Goal: Task Accomplishment & Management: Complete application form

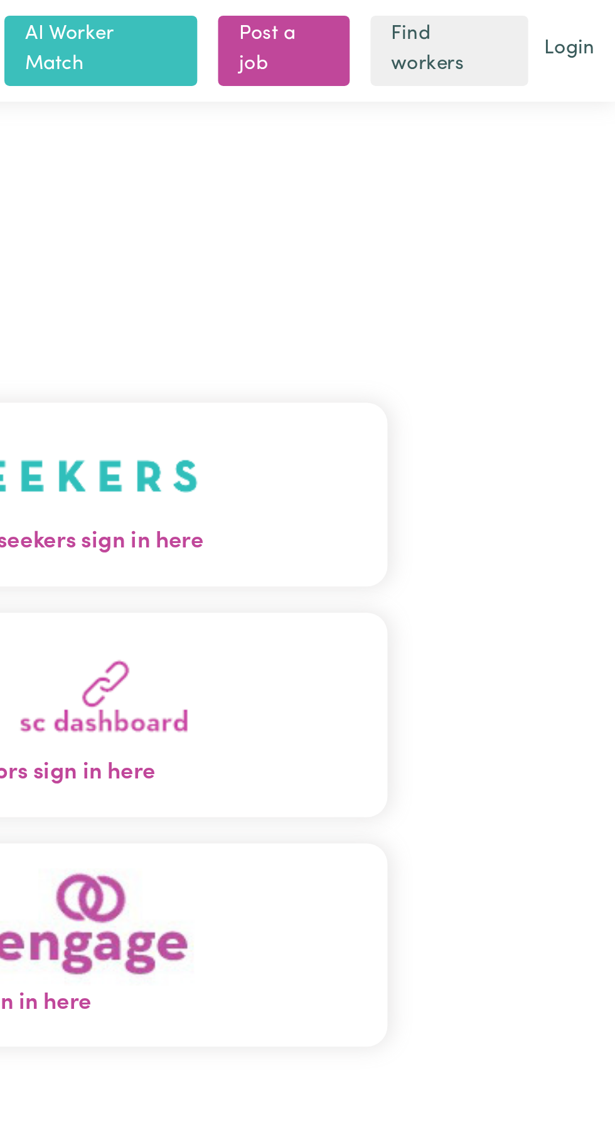
click at [422, 261] on button "Care workers and care seekers sign in here" at bounding box center [307, 237] width 395 height 88
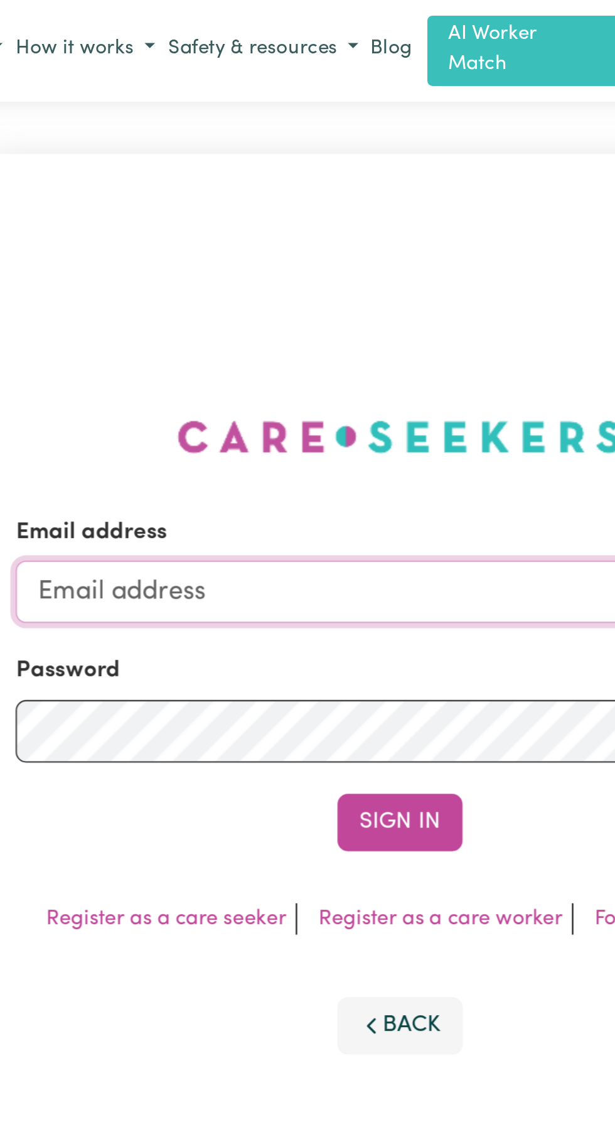
click at [223, 300] on input "Email address" at bounding box center [307, 285] width 370 height 30
type input "dasxr6@gmail.com"
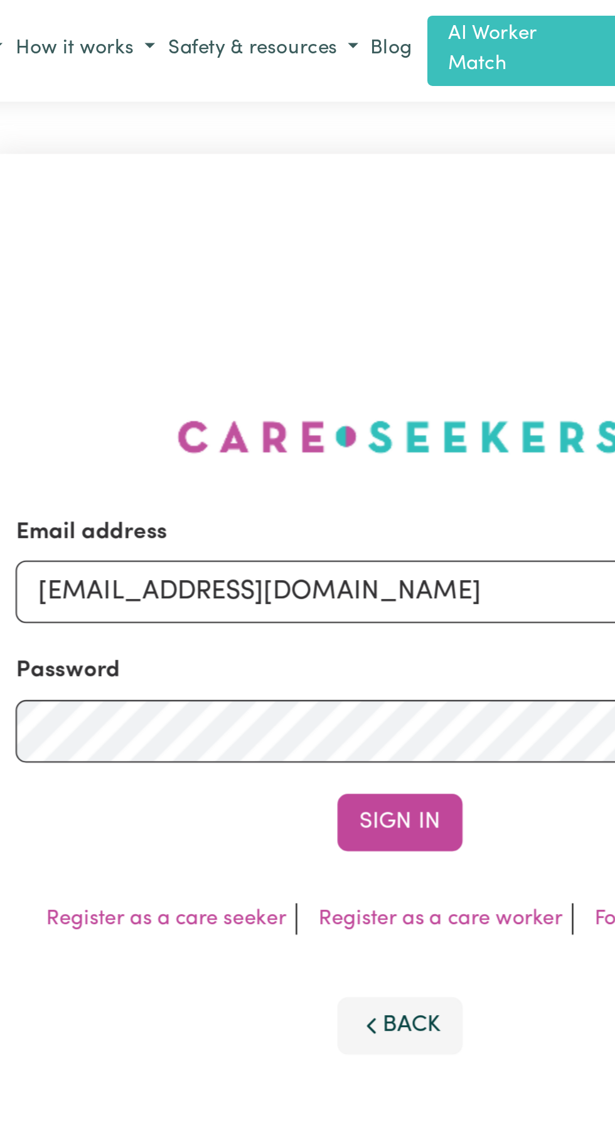
click at [278, 382] on button "Sign In" at bounding box center [308, 396] width 60 height 28
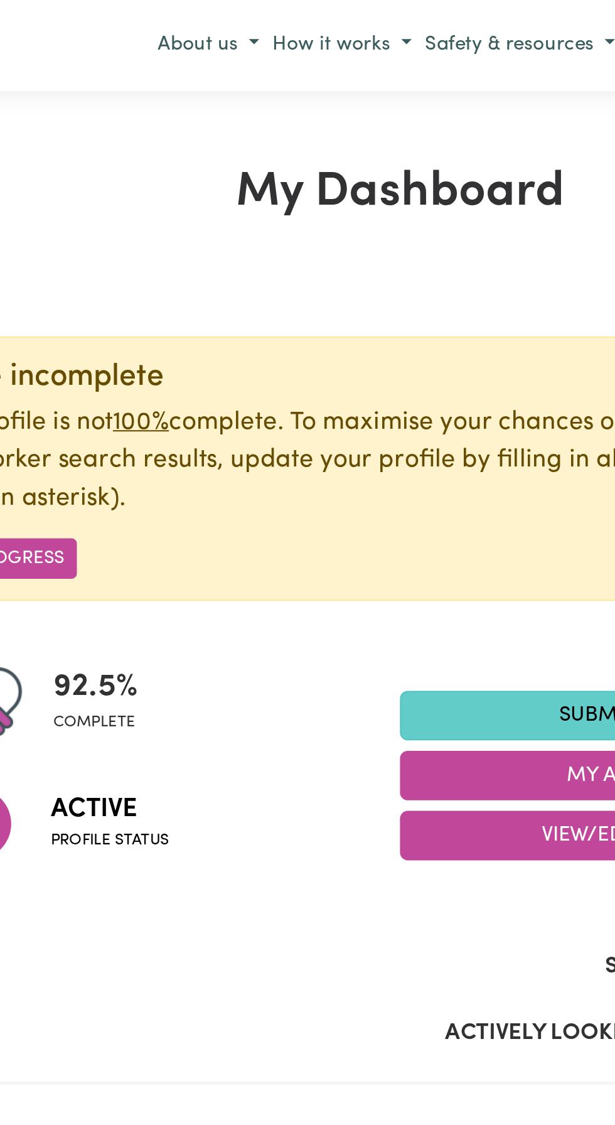
click at [370, 345] on link "Submit Hours" at bounding box center [421, 345] width 226 height 24
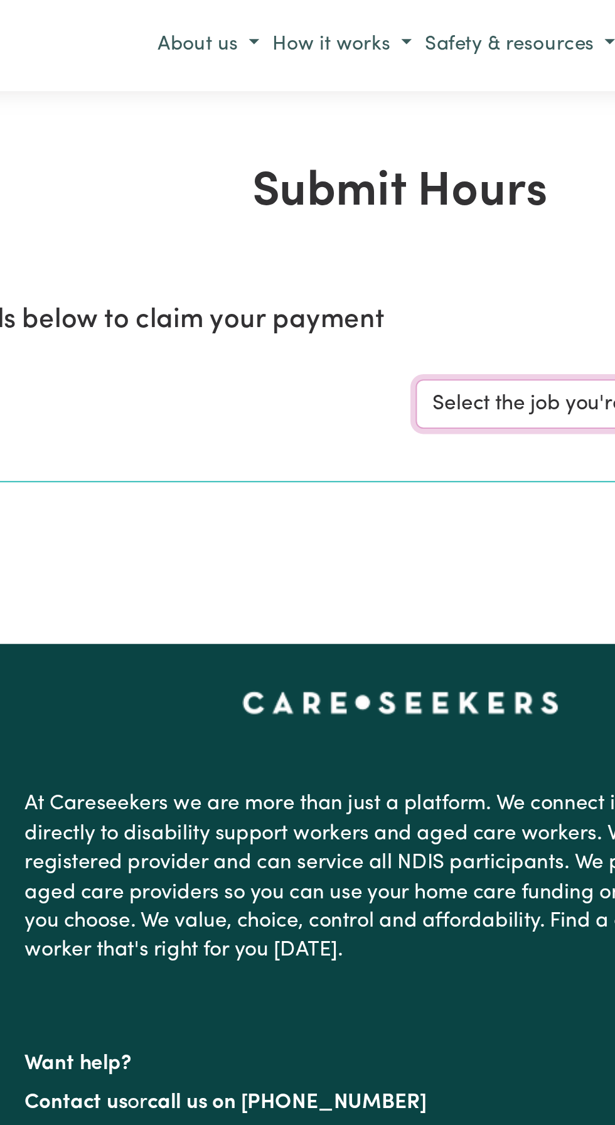
click at [350, 190] on select "Select the job you're submitting hours for... [[PERSON_NAME]] Support and Compa…" at bounding box center [461, 195] width 293 height 24
select select "10224"
click at [315, 183] on select "Select the job you're submitting hours for... [[PERSON_NAME]] Support and Compa…" at bounding box center [461, 195] width 293 height 24
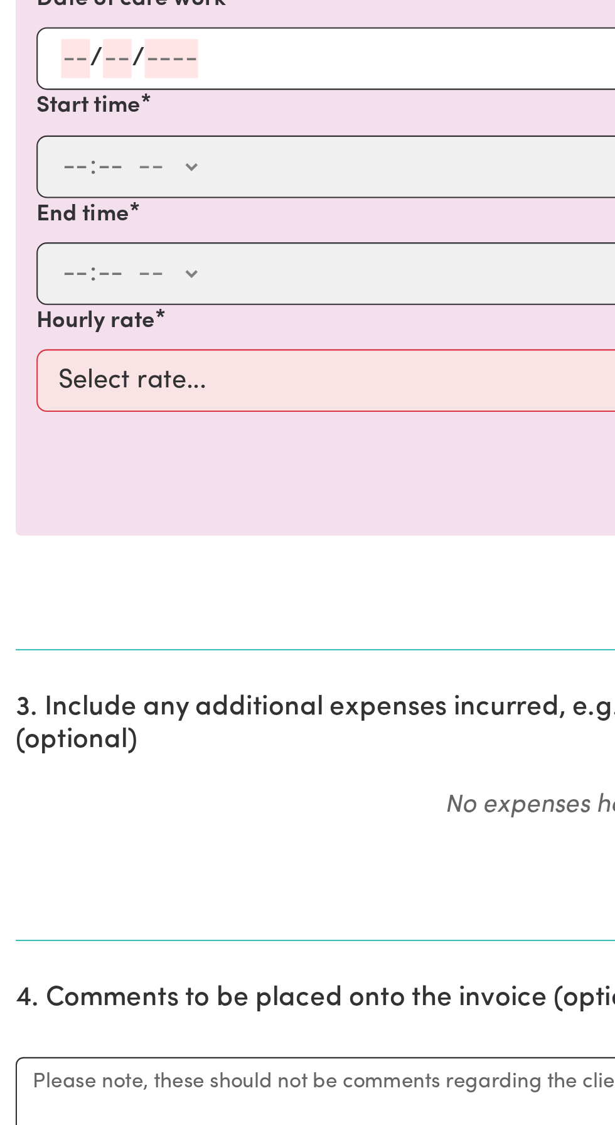
click at [34, 470] on input "number" at bounding box center [37, 471] width 14 height 19
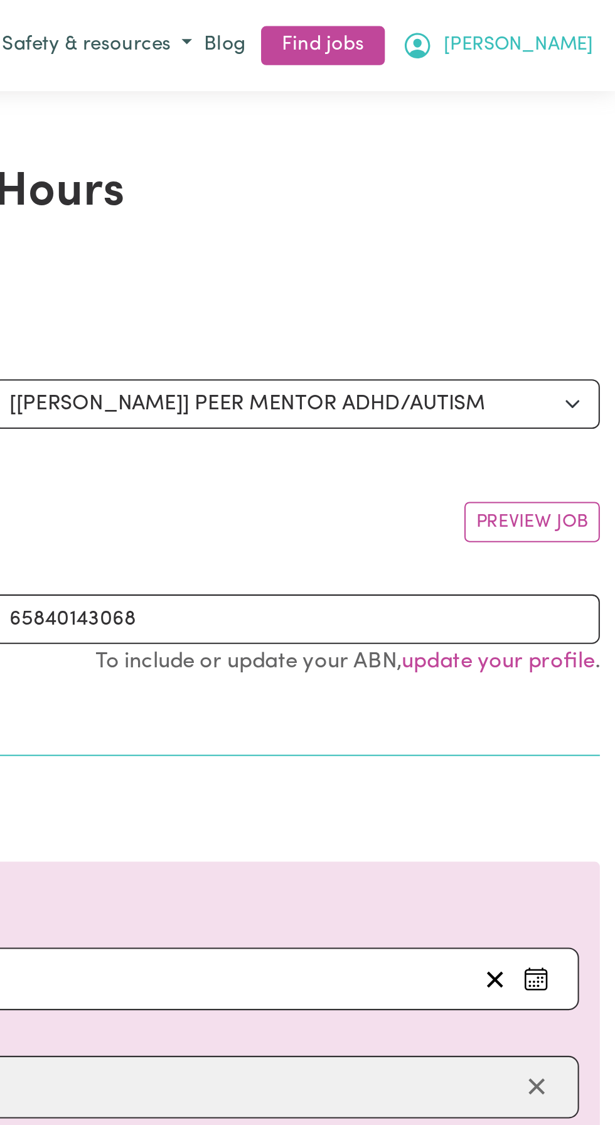
click at [598, 21] on button "[PERSON_NAME]" at bounding box center [558, 21] width 99 height 21
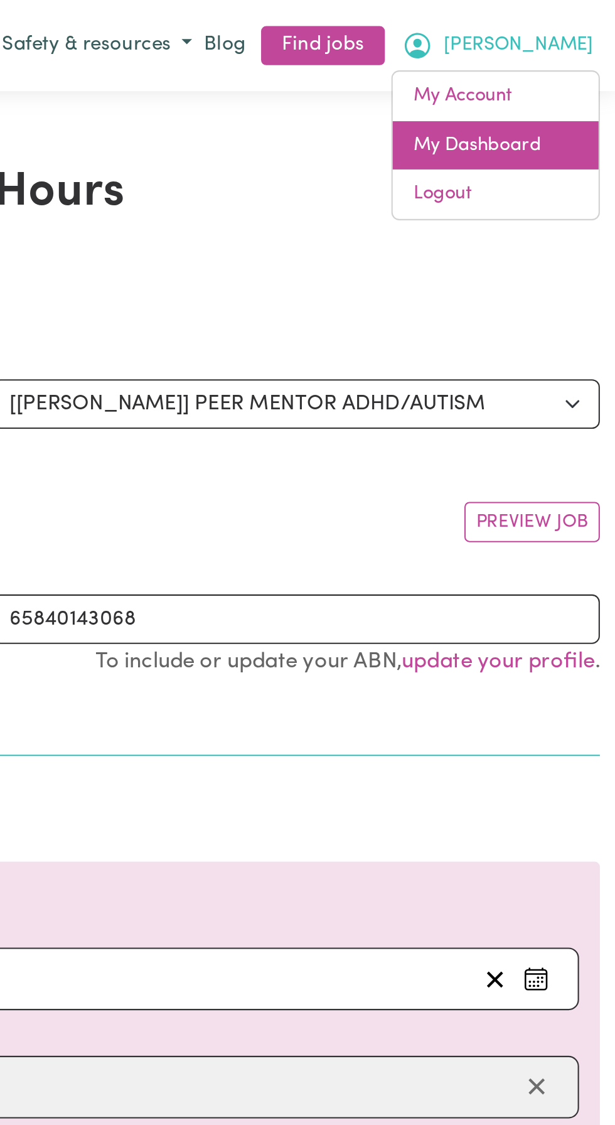
click at [562, 66] on link "My Dashboard" at bounding box center [557, 70] width 99 height 24
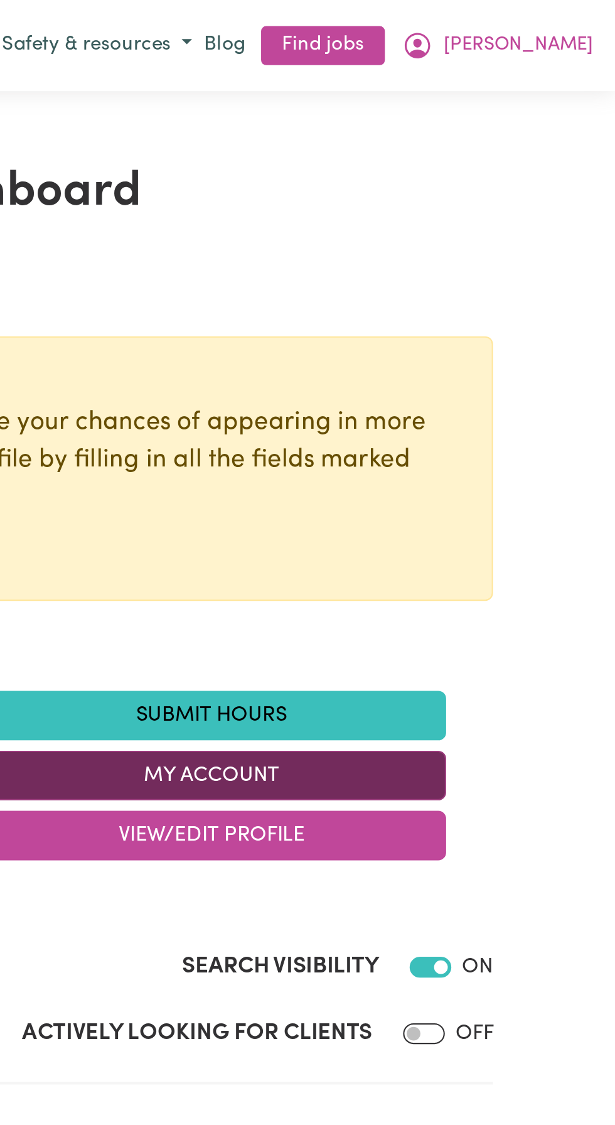
click at [449, 375] on button "My Account" at bounding box center [421, 374] width 226 height 24
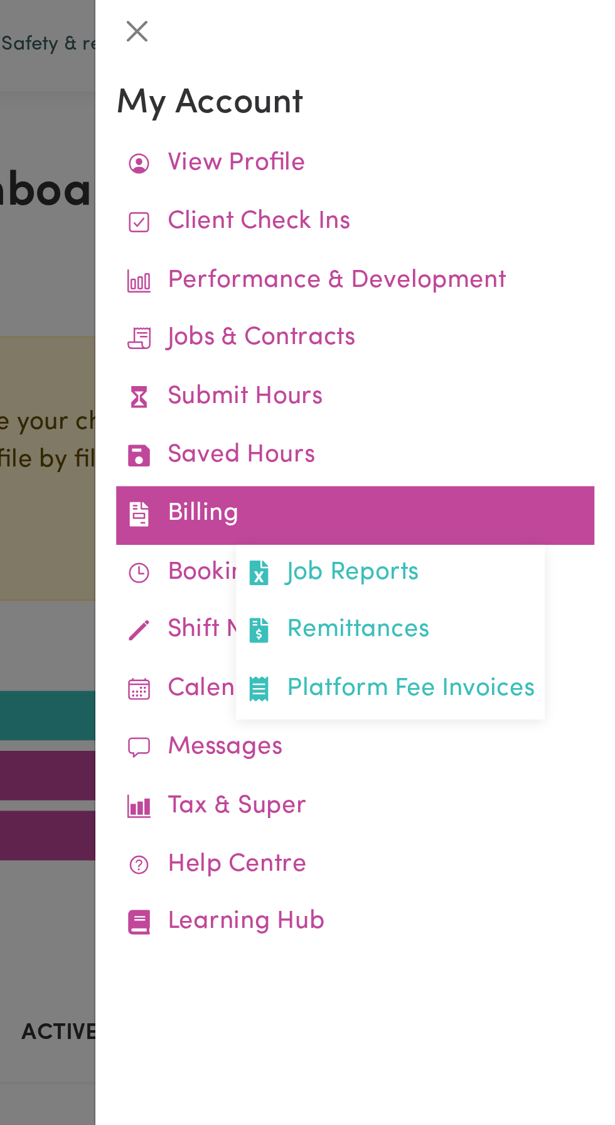
click at [428, 250] on link "Billing Job Reports Remittances Platform Fee Invoices" at bounding box center [490, 248] width 230 height 28
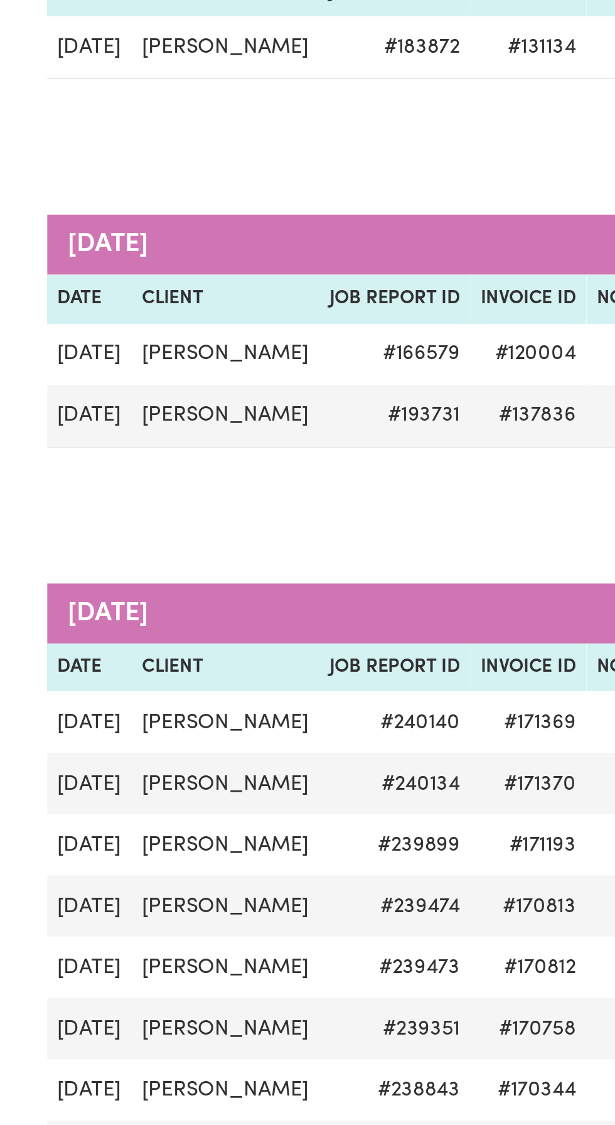
scroll to position [0, 38]
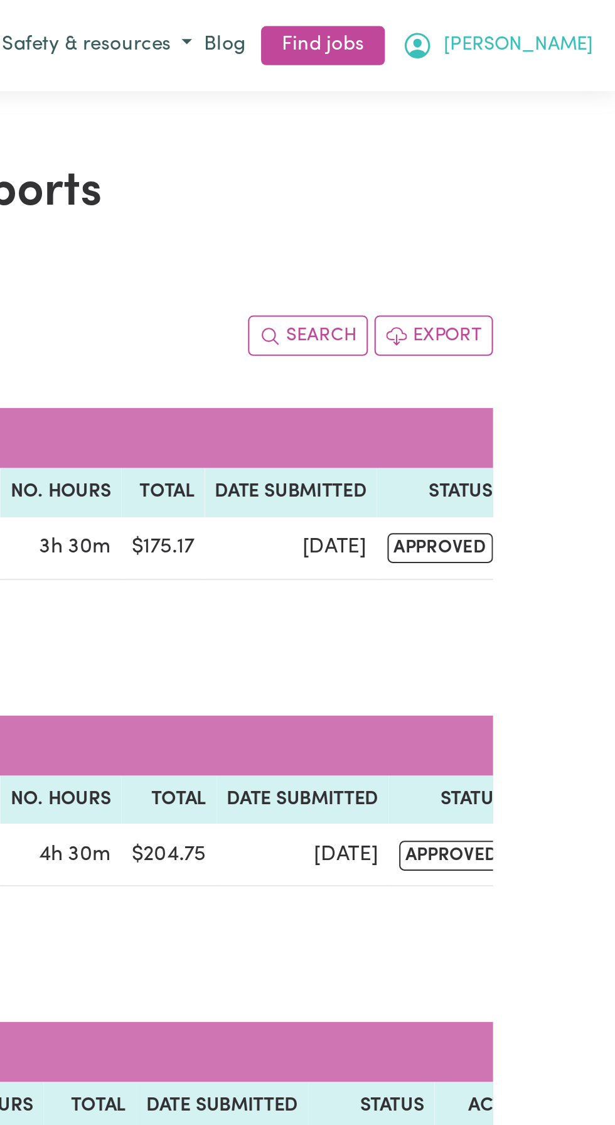
click at [597, 23] on span "[PERSON_NAME]" at bounding box center [568, 22] width 72 height 14
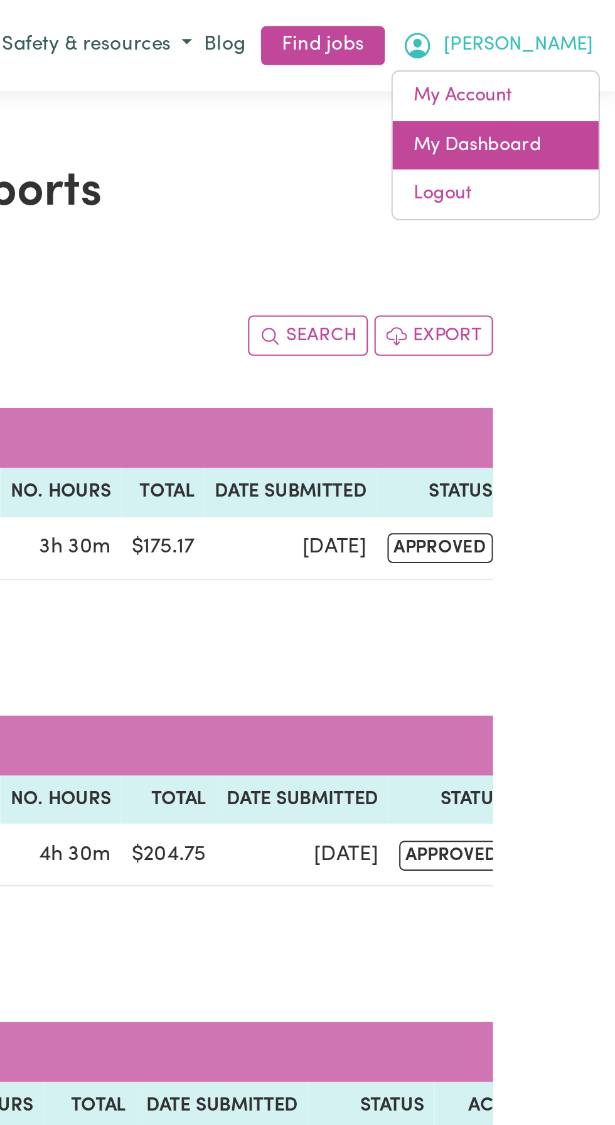
click at [569, 64] on link "My Dashboard" at bounding box center [557, 70] width 99 height 24
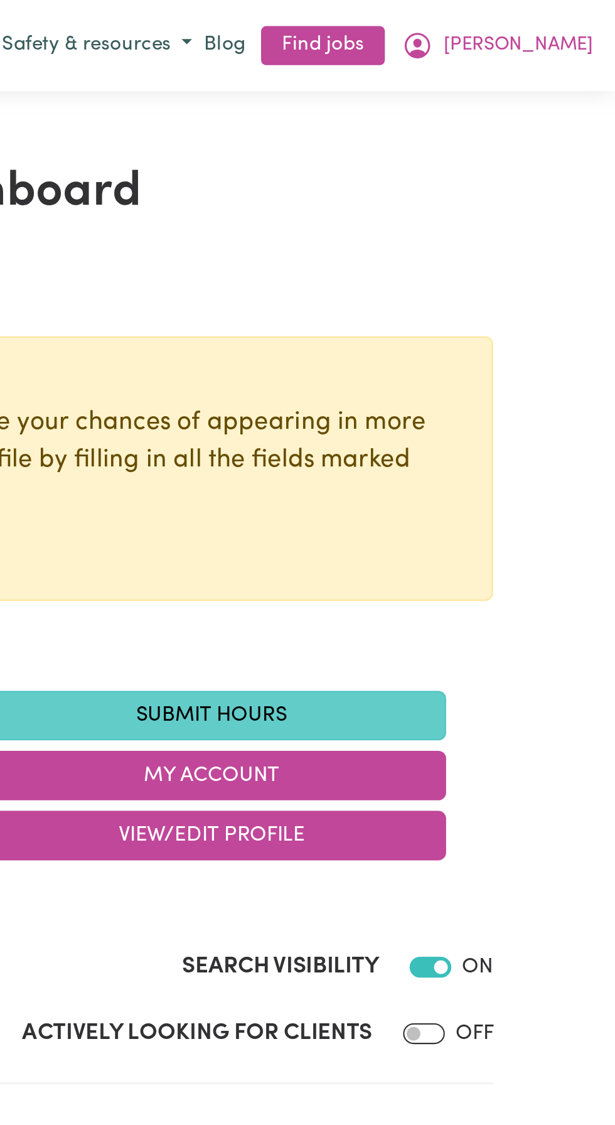
click at [431, 344] on link "Submit Hours" at bounding box center [421, 345] width 226 height 24
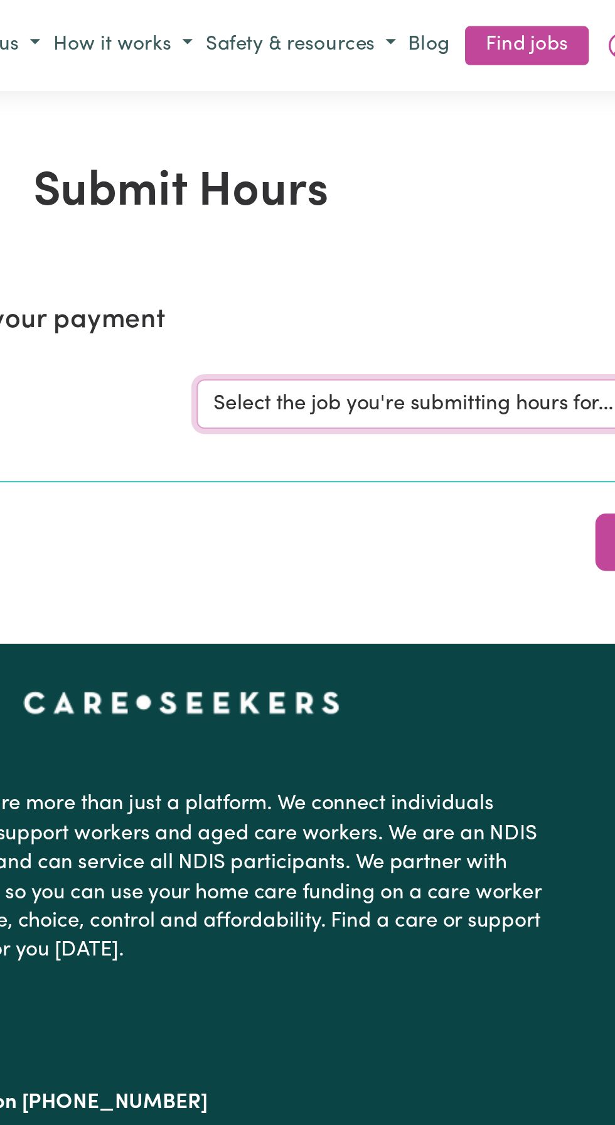
click at [372, 192] on select "Select the job you're submitting hours for... [[PERSON_NAME]] Support and Compa…" at bounding box center [461, 195] width 293 height 24
select select "10224"
click at [315, 183] on select "Select the job you're submitting hours for... [[PERSON_NAME]] Support and Compa…" at bounding box center [461, 195] width 293 height 24
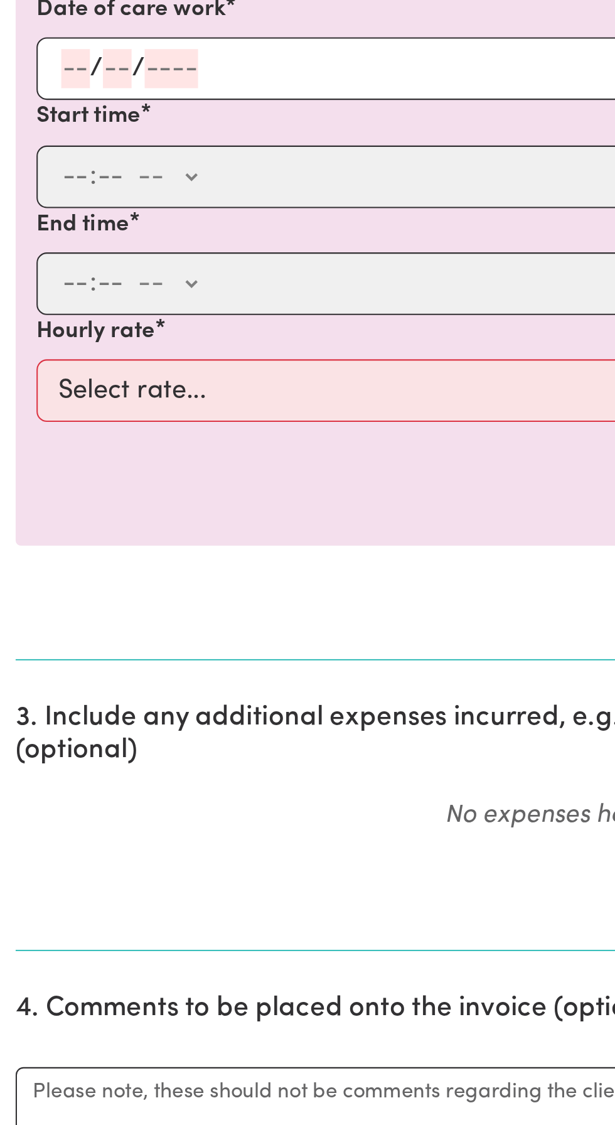
click at [40, 470] on input "number" at bounding box center [37, 471] width 14 height 19
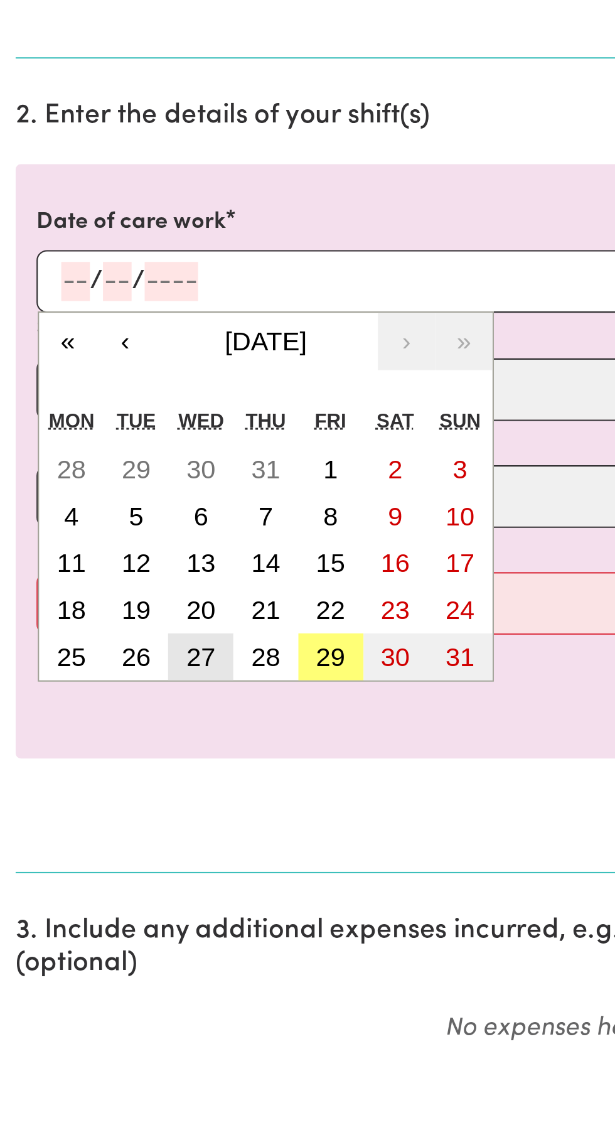
click at [98, 651] on abbr "27" at bounding box center [97, 652] width 14 height 14
type input "[DATE]"
type input "27"
type input "8"
type input "2025"
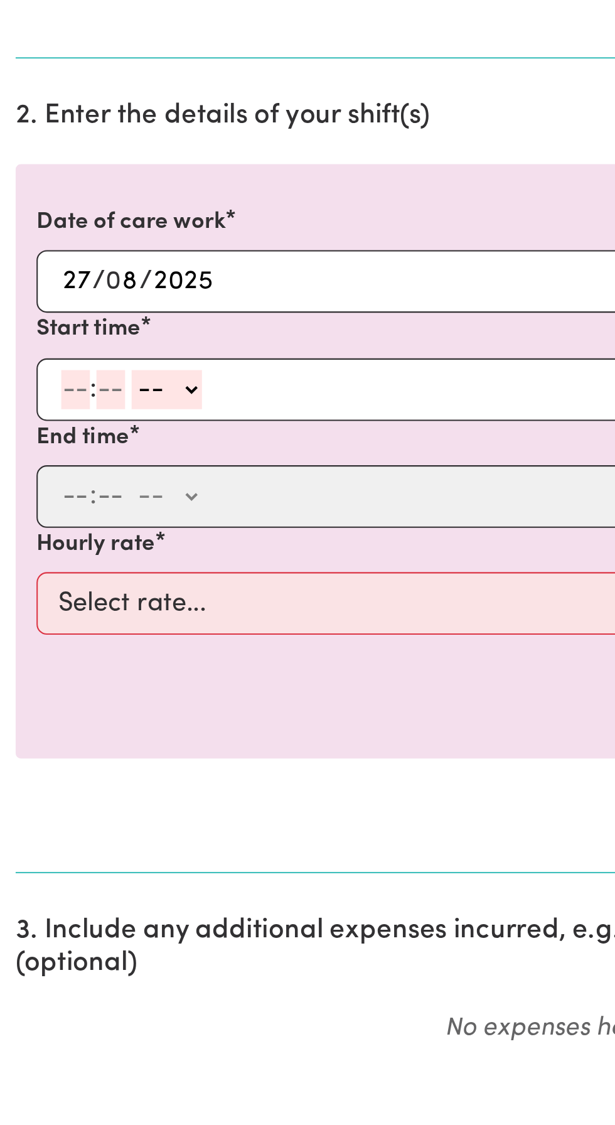
click at [37, 518] on input "number" at bounding box center [37, 523] width 14 height 19
type input "9"
type input "30"
click at [85, 520] on select "-- AM PM" at bounding box center [77, 523] width 34 height 19
select select "am"
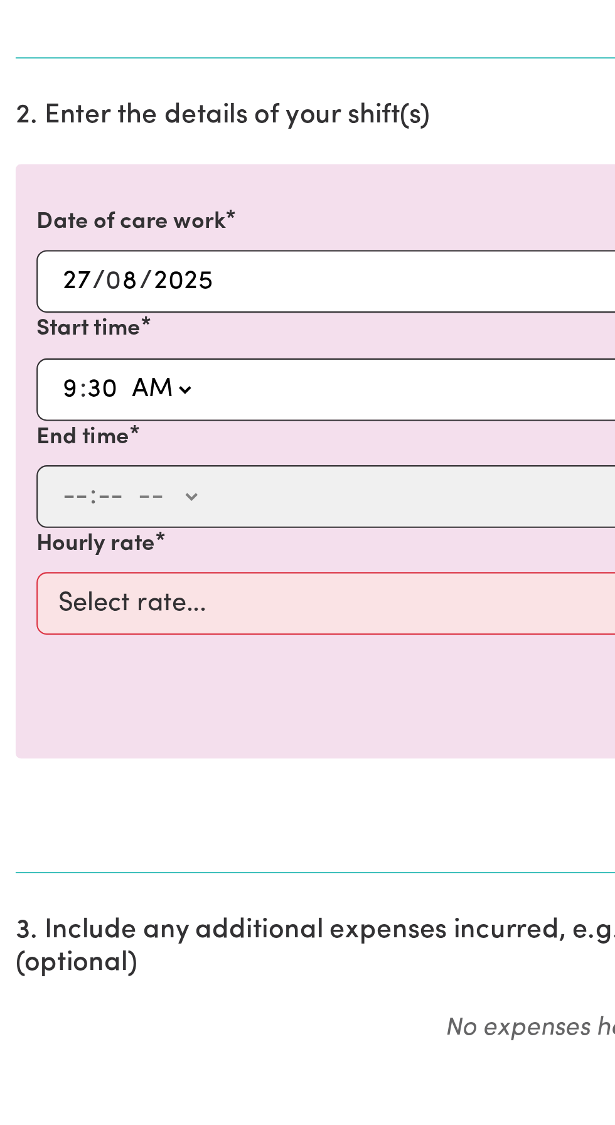
click at [60, 514] on select "-- AM PM" at bounding box center [77, 523] width 34 height 19
type input "09:30"
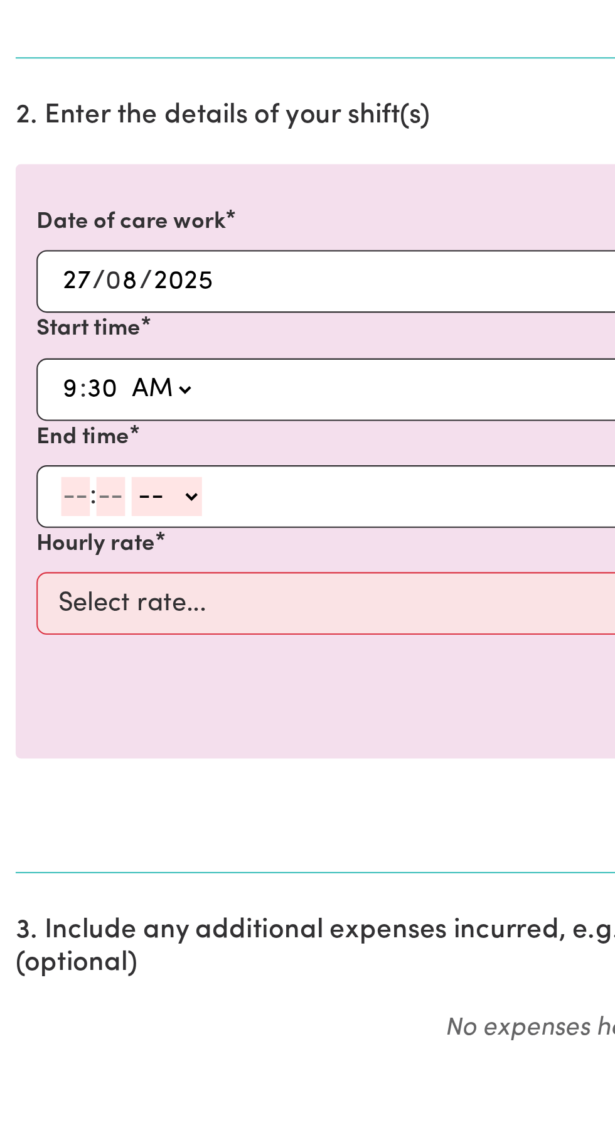
click at [35, 574] on input "number" at bounding box center [37, 575] width 14 height 19
type input "2"
type input "30"
click at [85, 568] on select "-- AM PM" at bounding box center [77, 575] width 34 height 19
select select "pm"
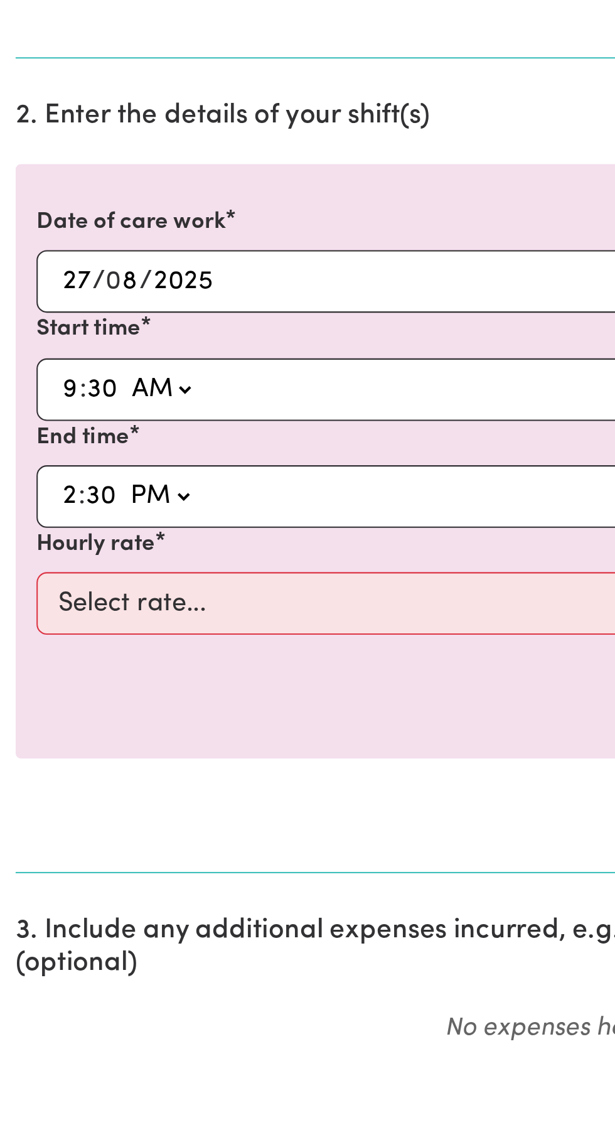
click at [60, 566] on select "-- AM PM" at bounding box center [77, 575] width 34 height 19
type input "14:30"
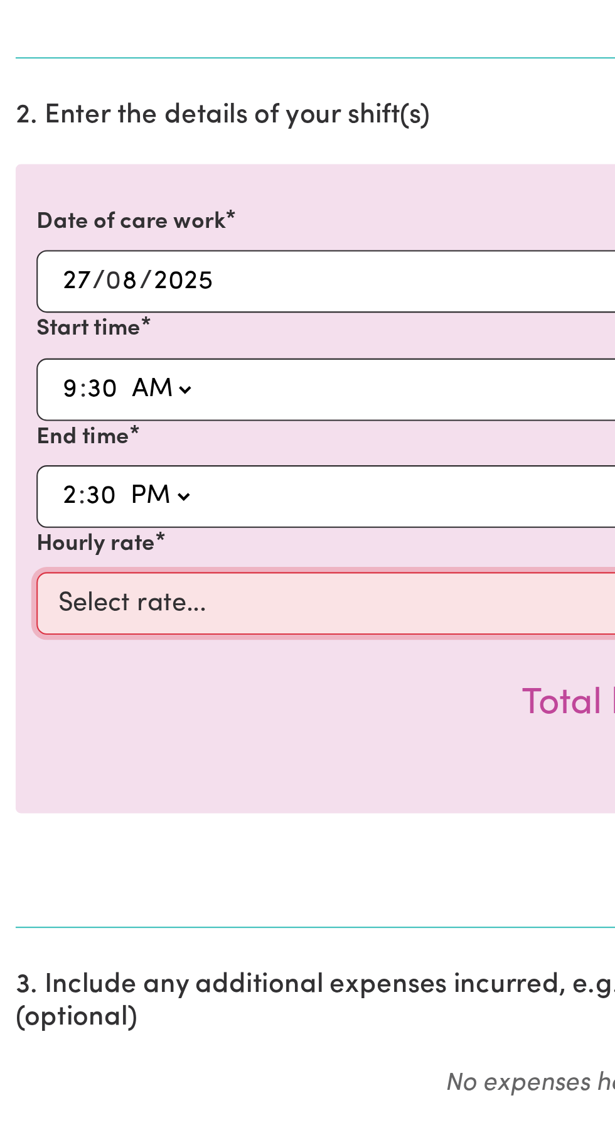
click at [67, 620] on select "Select rate... $49.12 (Weekday)" at bounding box center [308, 627] width 580 height 30
select select "49.12-Weekday"
click at [18, 612] on select "Select rate... $49.12 (Weekday)" at bounding box center [308, 627] width 580 height 30
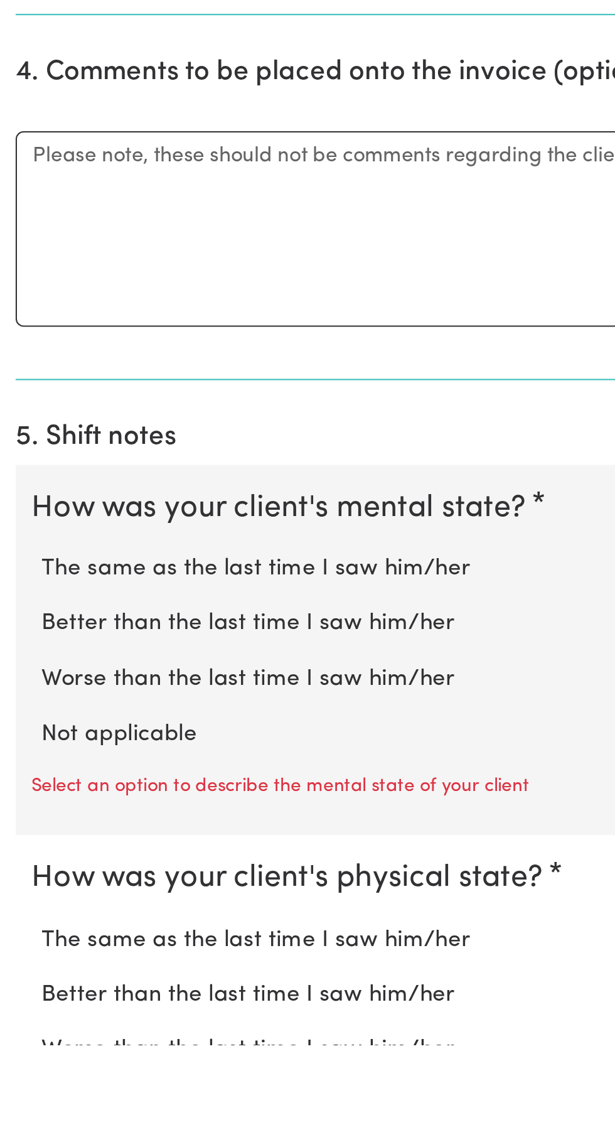
scroll to position [294, 0]
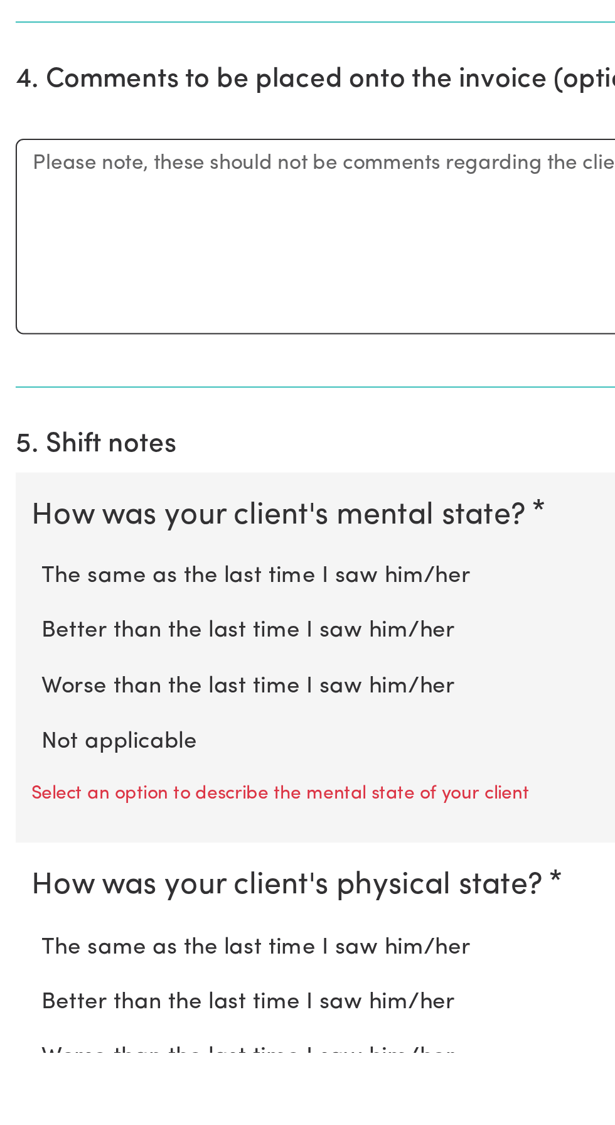
click at [63, 968] on label "Not applicable" at bounding box center [307, 976] width 575 height 16
click at [20, 968] on input "Not applicable" at bounding box center [19, 967] width 1 height 1
radio input "true"
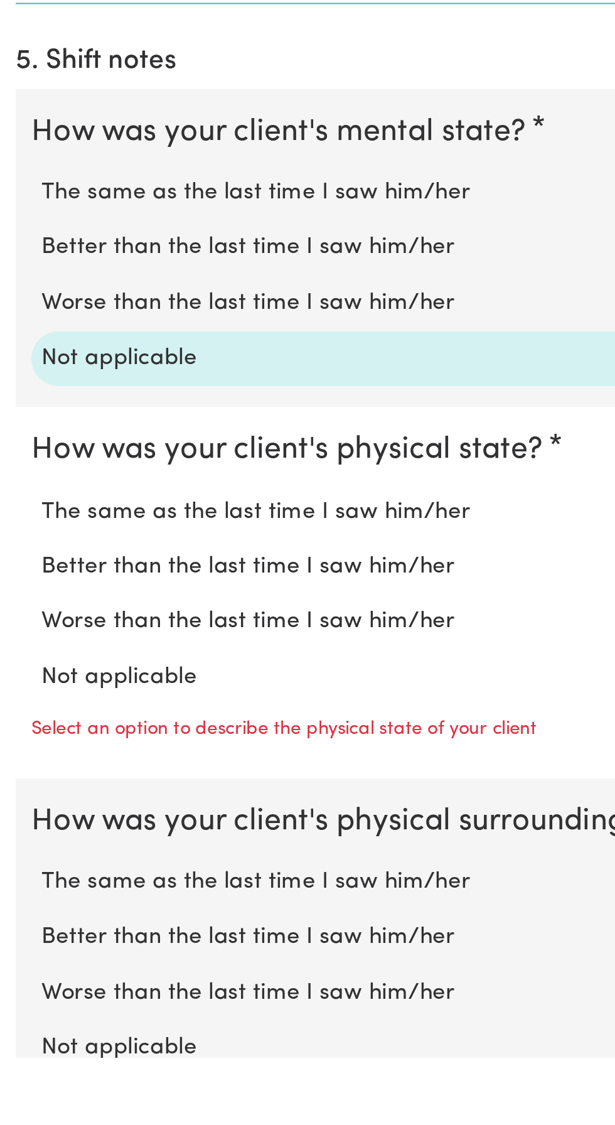
click at [70, 940] on label "Not applicable" at bounding box center [307, 942] width 575 height 16
click at [20, 934] on input "Not applicable" at bounding box center [19, 934] width 1 height 1
radio input "true"
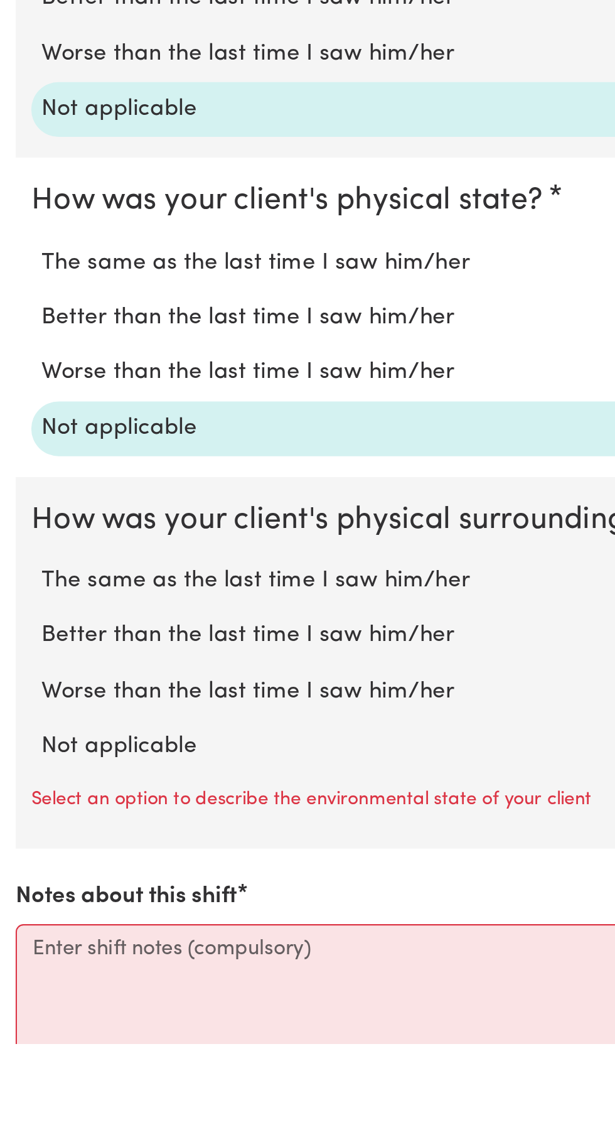
click at [65, 978] on label "Not applicable" at bounding box center [307, 982] width 575 height 16
click at [20, 974] on input "Not applicable" at bounding box center [19, 973] width 1 height 1
radio input "true"
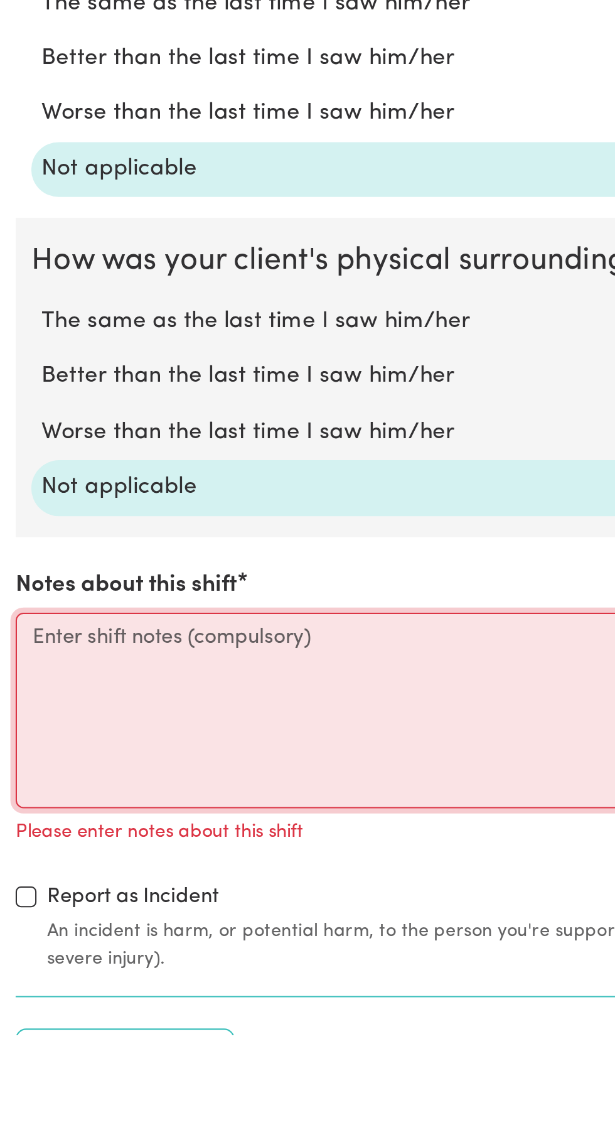
click at [33, 931] on textarea "Notes about this shift" at bounding box center [308, 969] width 600 height 94
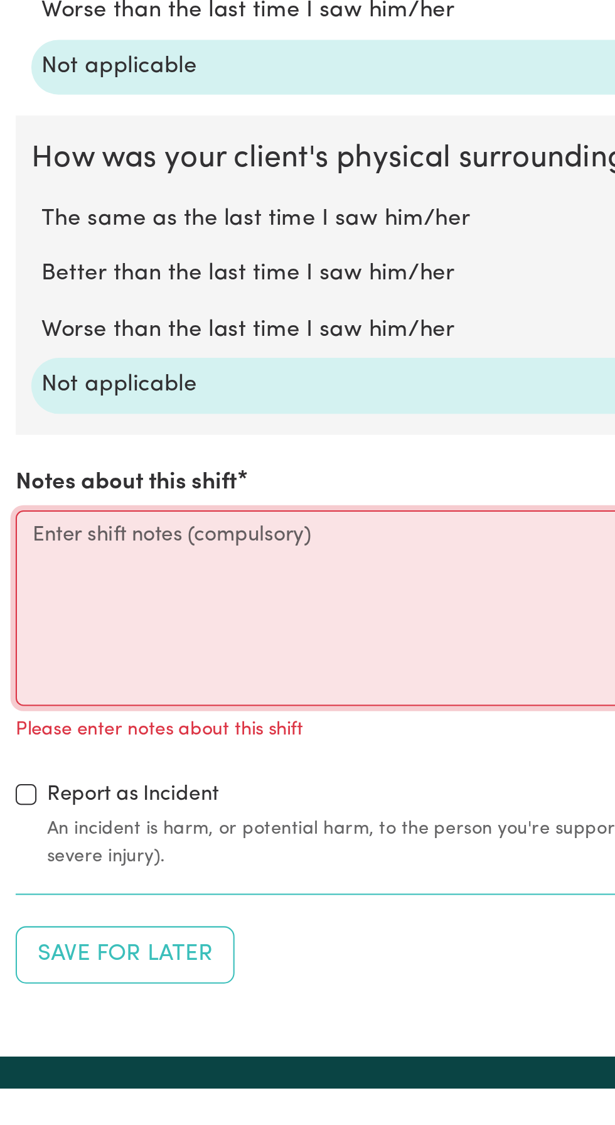
scroll to position [807, 0]
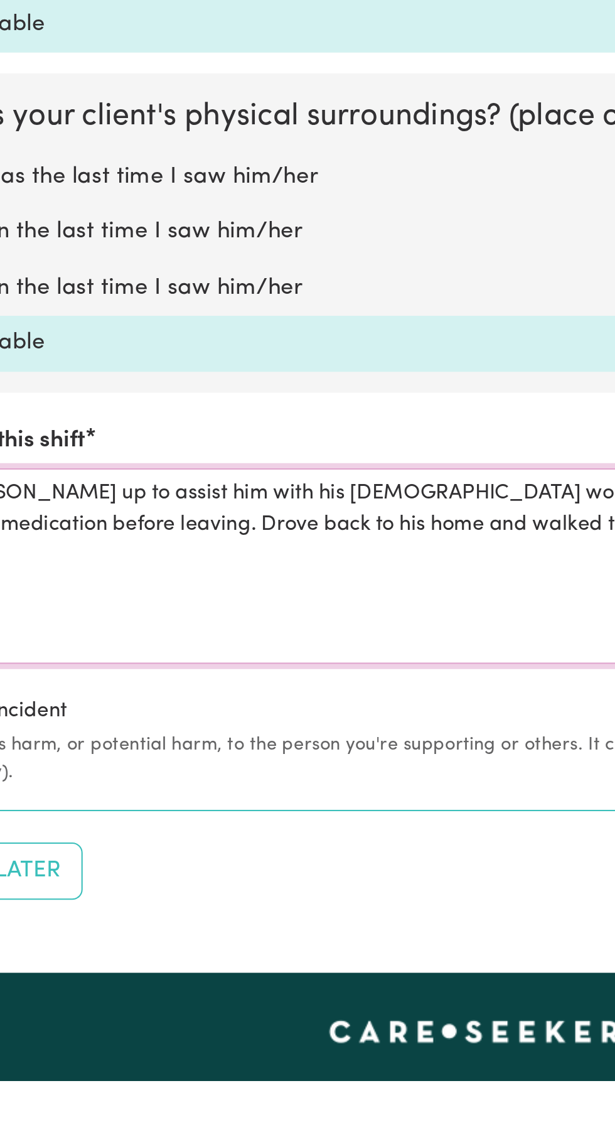
click at [315, 853] on textarea "Picked [PERSON_NAME] up to assist him with his [DEMOGRAPHIC_DATA] work at the A…" at bounding box center [308, 877] width 600 height 94
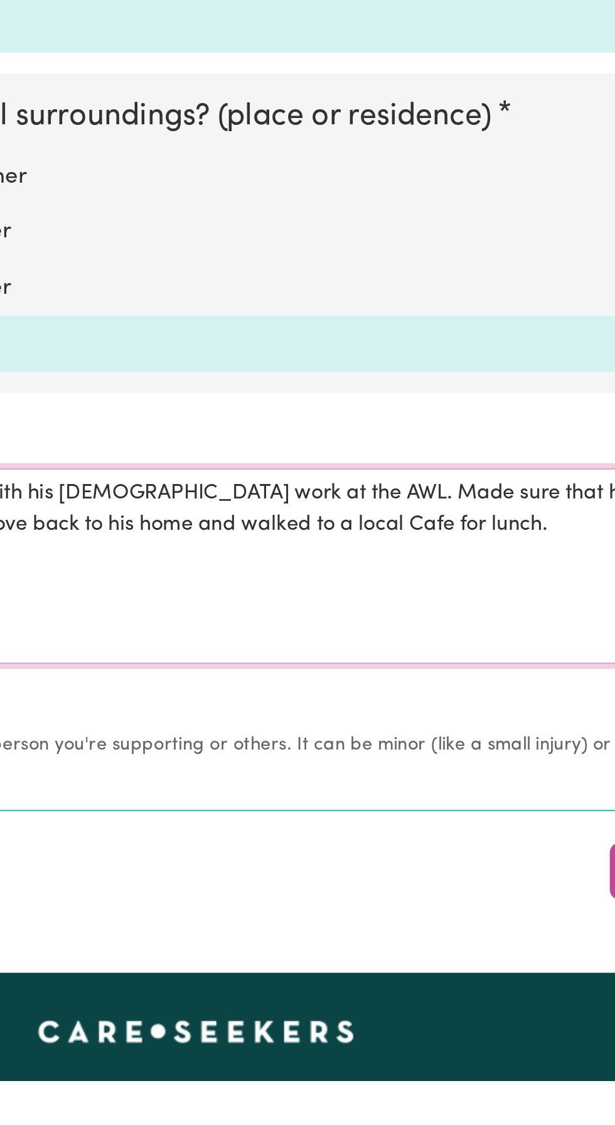
click at [389, 853] on textarea "Picked [PERSON_NAME] up to assist him with his [DEMOGRAPHIC_DATA] work at the A…" at bounding box center [308, 877] width 600 height 94
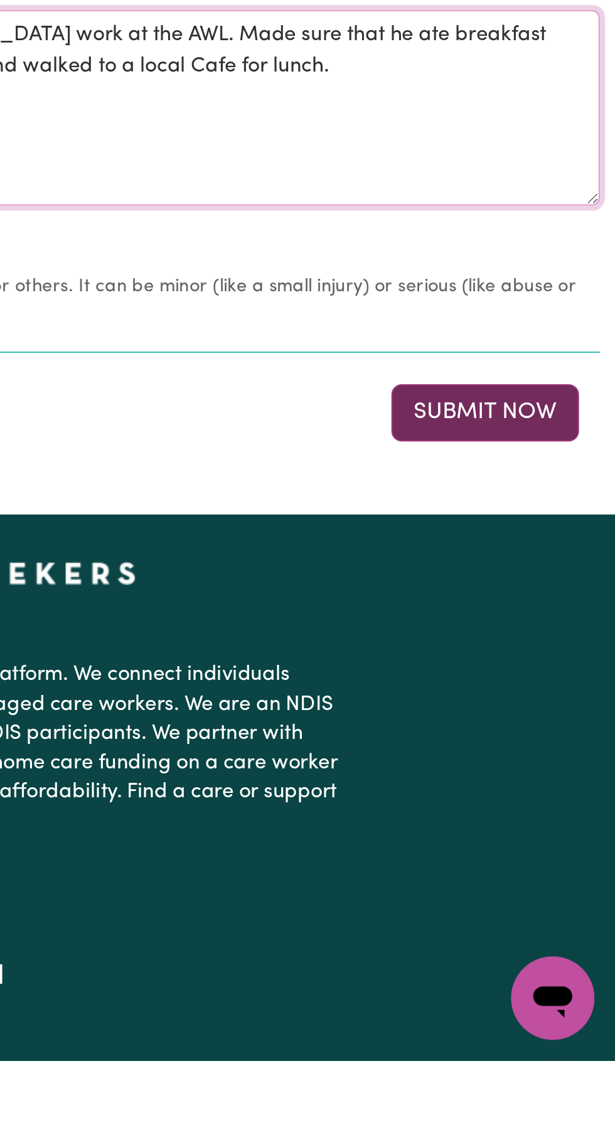
type textarea "Picked [PERSON_NAME] up to assist him with his [DEMOGRAPHIC_DATA] work at the A…"
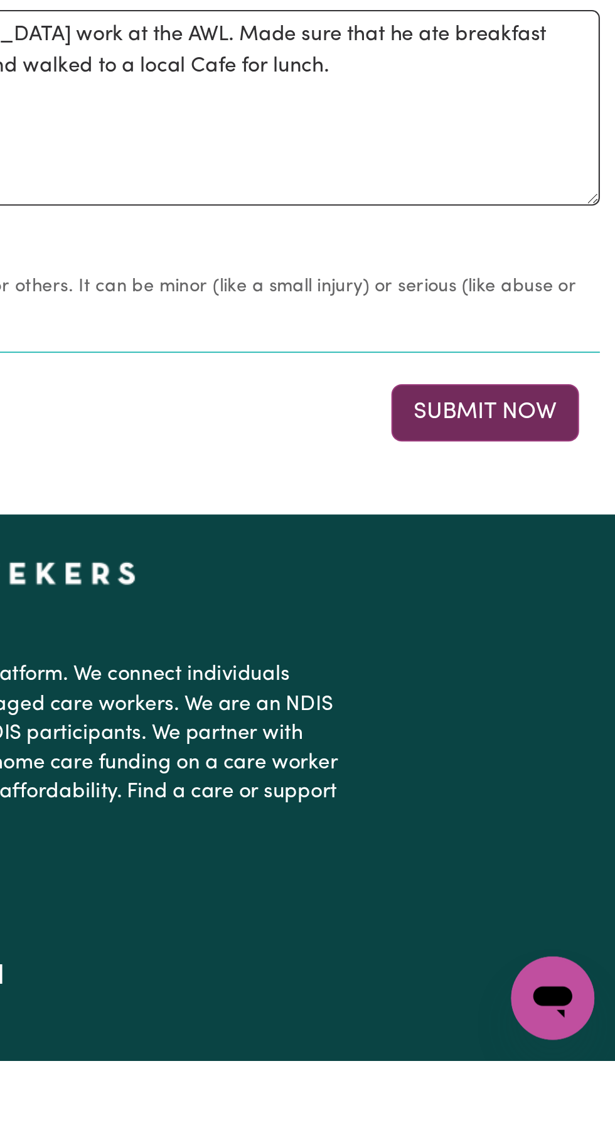
click at [550, 814] on button "Submit Now" at bounding box center [552, 813] width 90 height 28
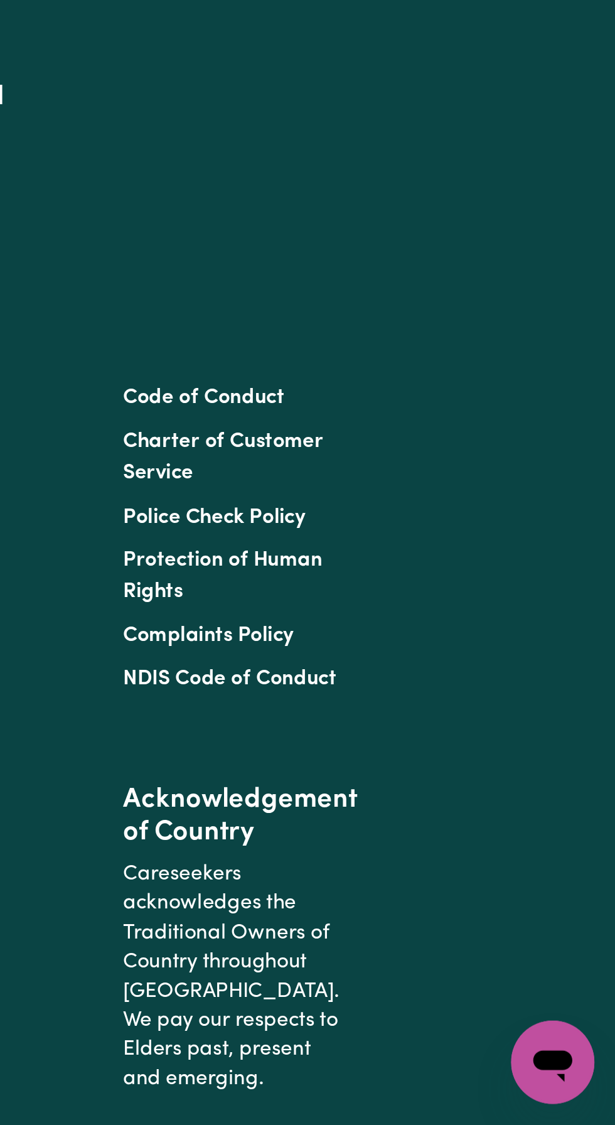
scroll to position [0, 0]
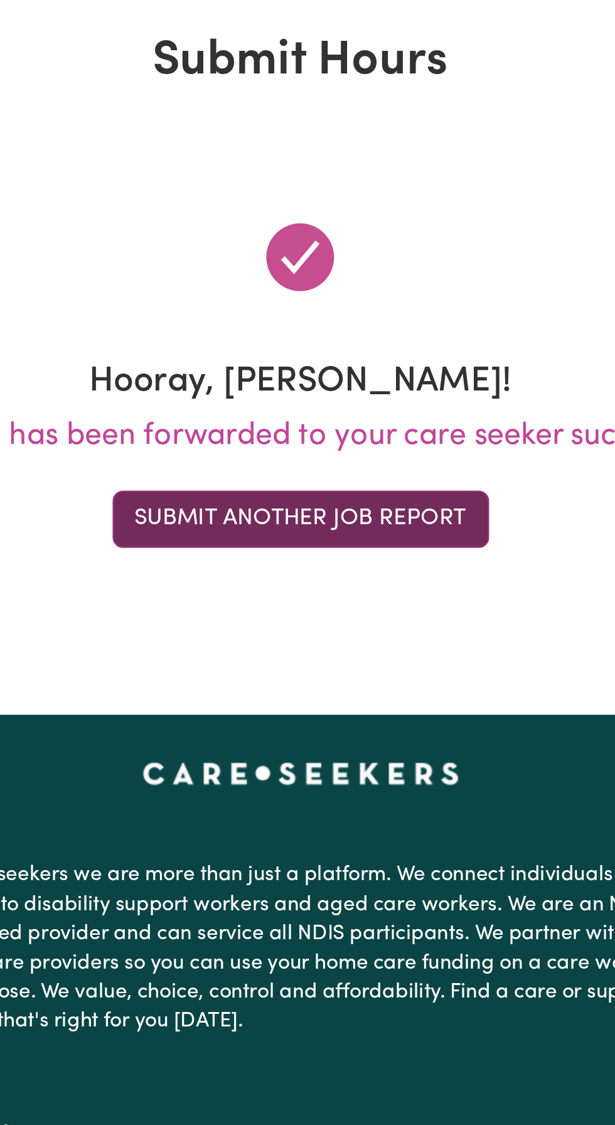
click at [294, 308] on button "Submit Another Job Report" at bounding box center [307, 314] width 181 height 28
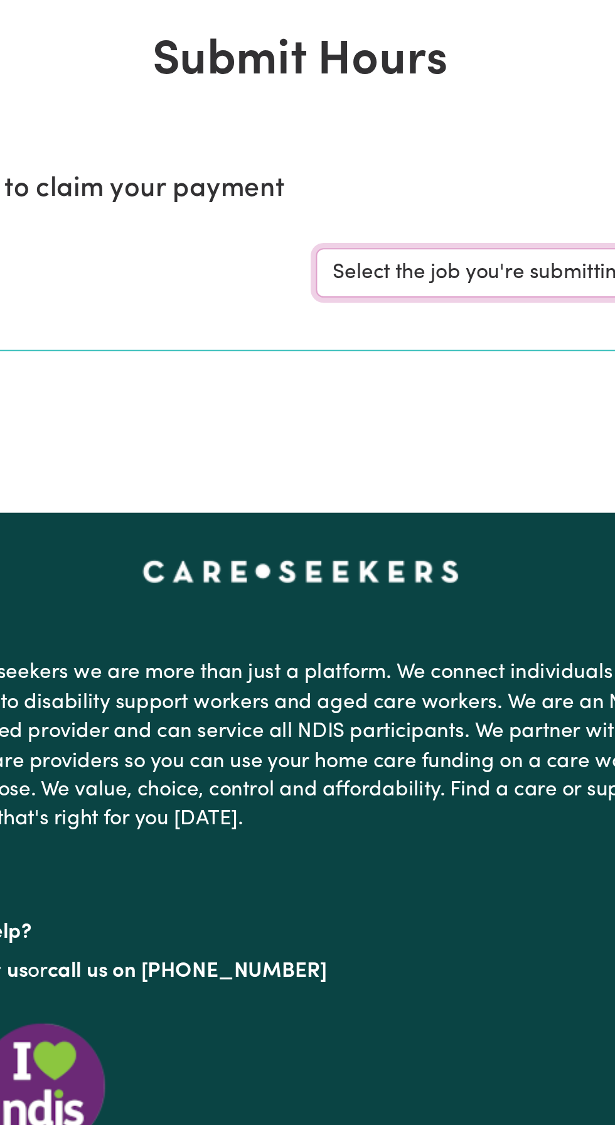
click at [363, 192] on select "Select the job you're submitting hours for... [[PERSON_NAME]] Support and Compa…" at bounding box center [461, 195] width 293 height 24
select select "10224"
click at [315, 183] on select "Select the job you're submitting hours for... [[PERSON_NAME]] Support and Compa…" at bounding box center [461, 195] width 293 height 24
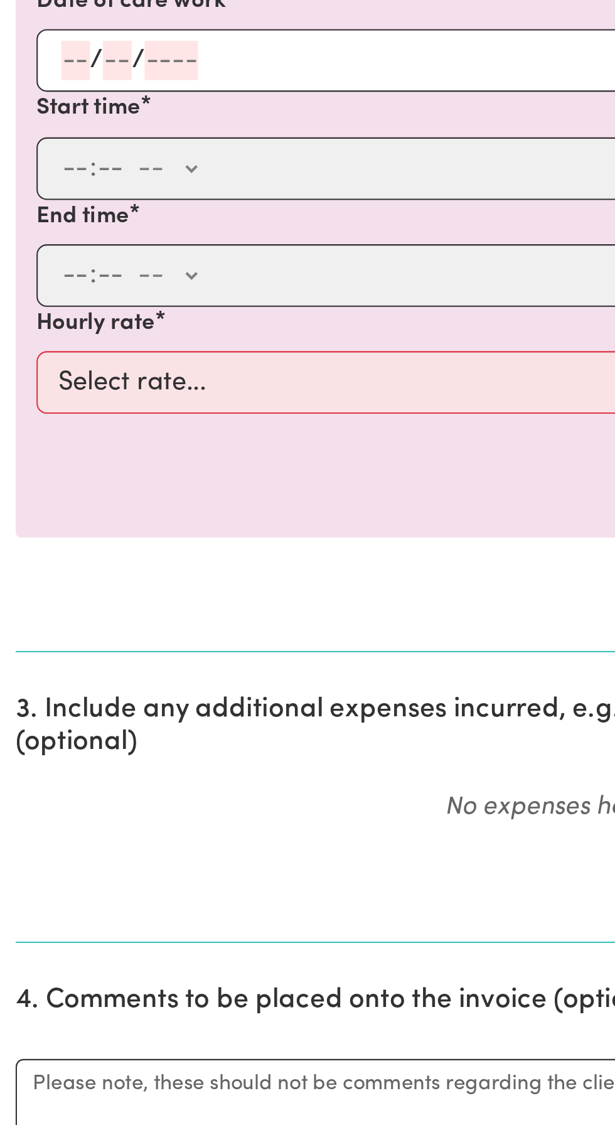
click at [37, 470] on input "number" at bounding box center [37, 471] width 14 height 19
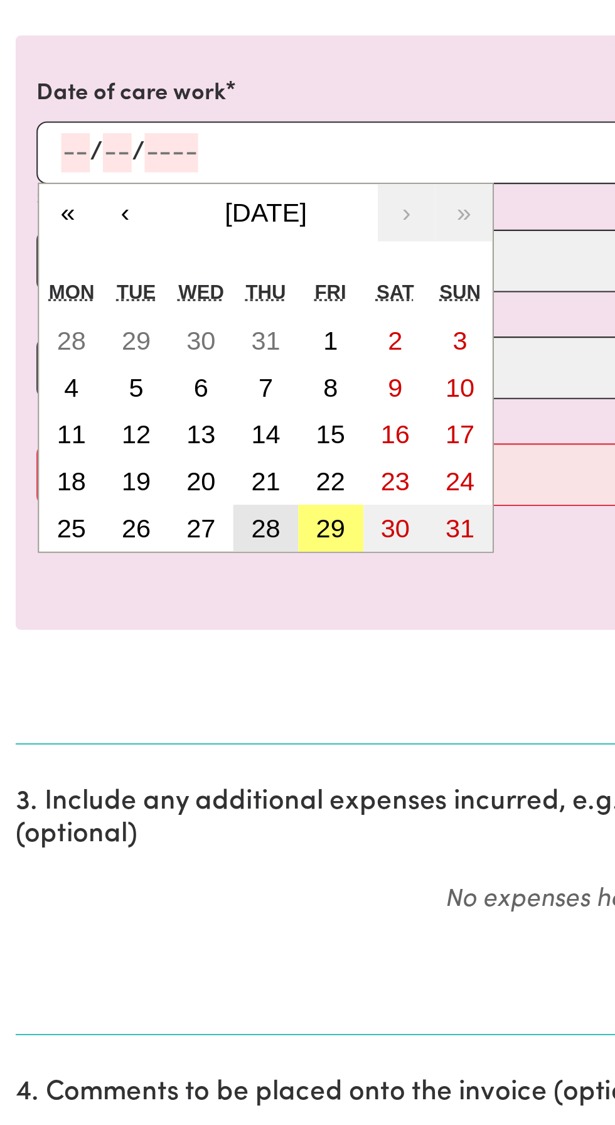
click at [133, 654] on abbr "28" at bounding box center [128, 652] width 14 height 14
type input "[DATE]"
type input "28"
type input "8"
type input "2025"
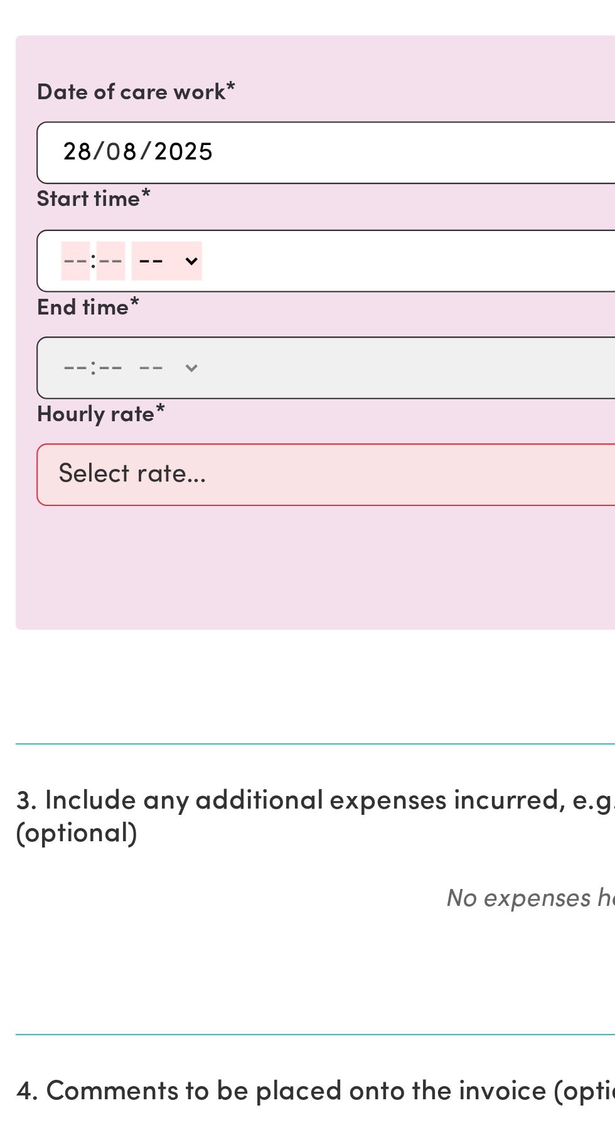
click at [33, 521] on input "number" at bounding box center [37, 523] width 14 height 19
type input "9"
type input "30"
click at [86, 529] on select "-- AM PM" at bounding box center [77, 523] width 34 height 19
select select "am"
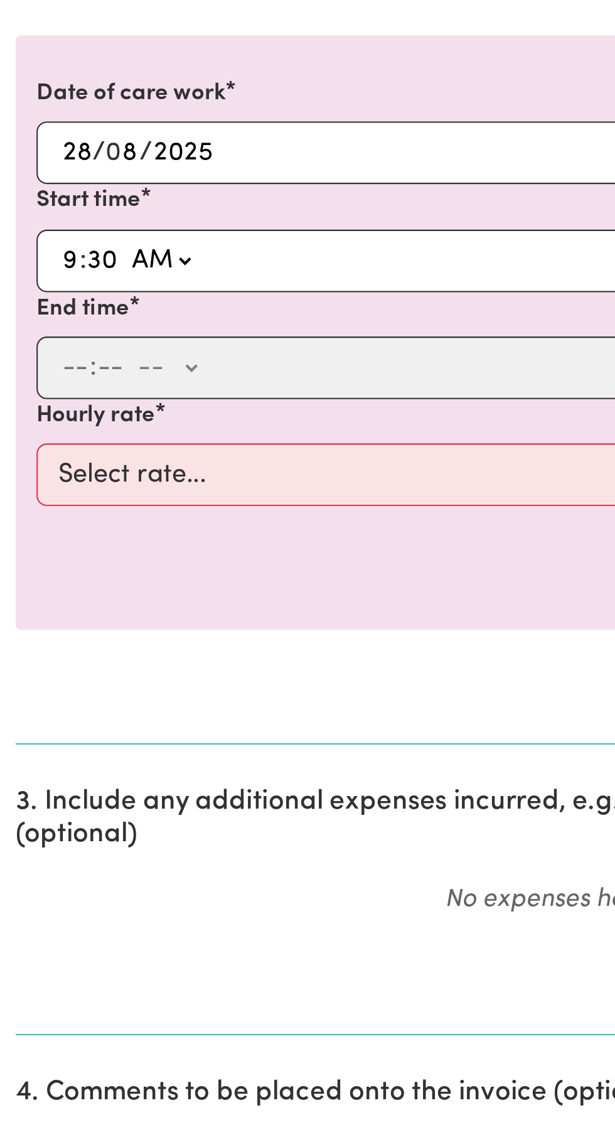
click at [60, 514] on select "-- AM PM" at bounding box center [77, 523] width 34 height 19
type input "09:30"
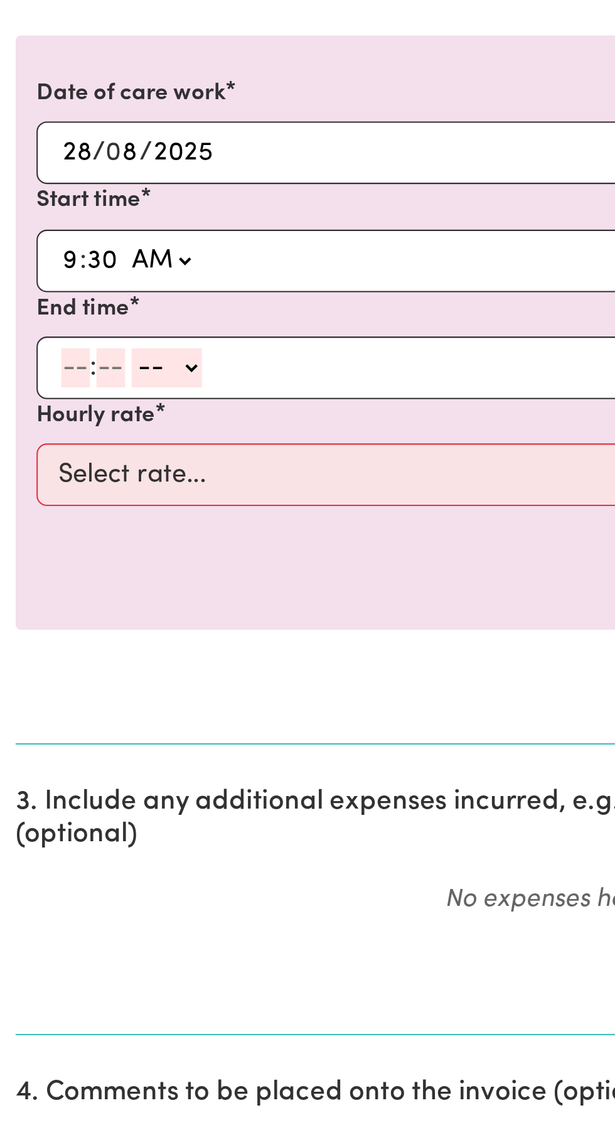
click at [35, 568] on input "number" at bounding box center [37, 575] width 14 height 19
click at [36, 518] on input "9" at bounding box center [34, 523] width 9 height 19
click at [36, 575] on input "number" at bounding box center [37, 575] width 14 height 19
type input "5"
type input "30"
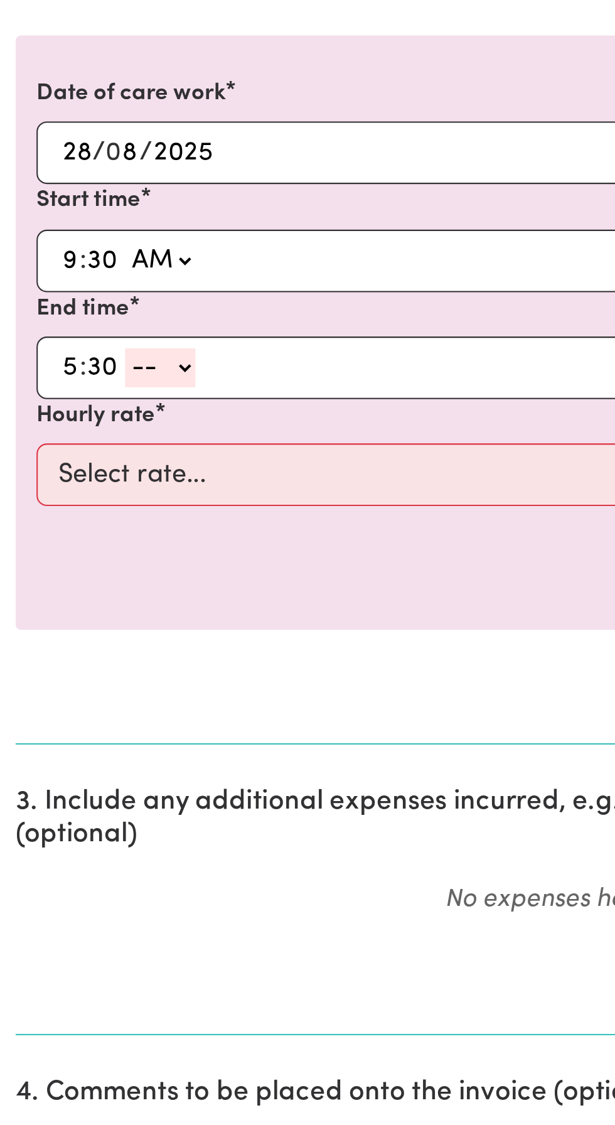
click at [80, 566] on select "-- AM PM" at bounding box center [77, 575] width 34 height 19
select select "pm"
click at [60, 566] on select "-- AM PM" at bounding box center [77, 575] width 34 height 19
type input "17:30"
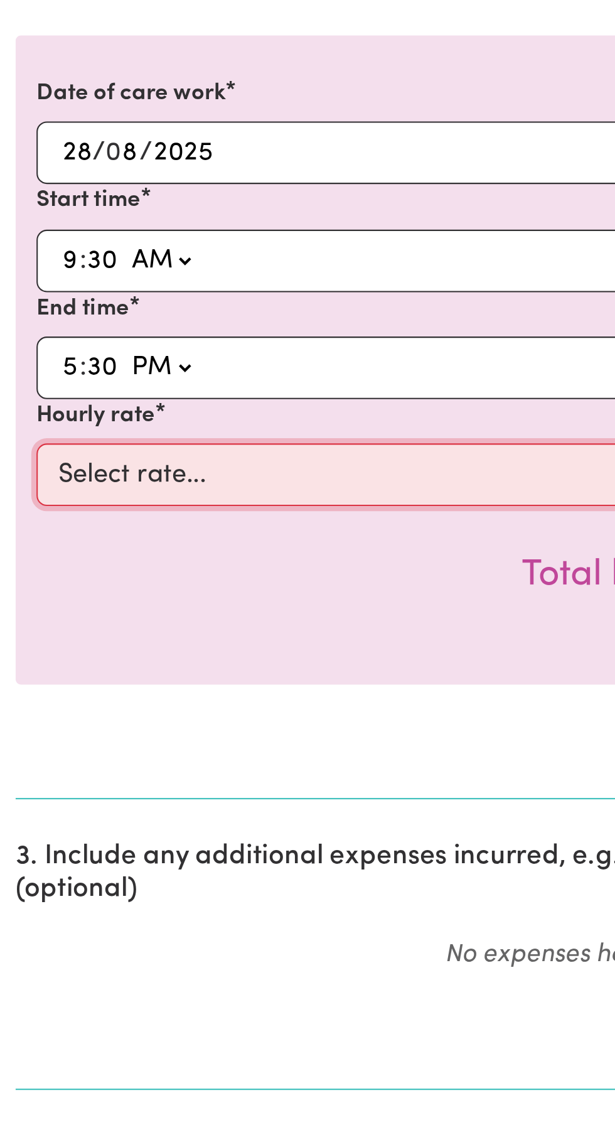
click at [61, 619] on select "Select rate... $49.12 (Weekday)" at bounding box center [308, 627] width 580 height 30
select select "49.12-Weekday"
click at [18, 612] on select "Select rate... $49.12 (Weekday)" at bounding box center [308, 627] width 580 height 30
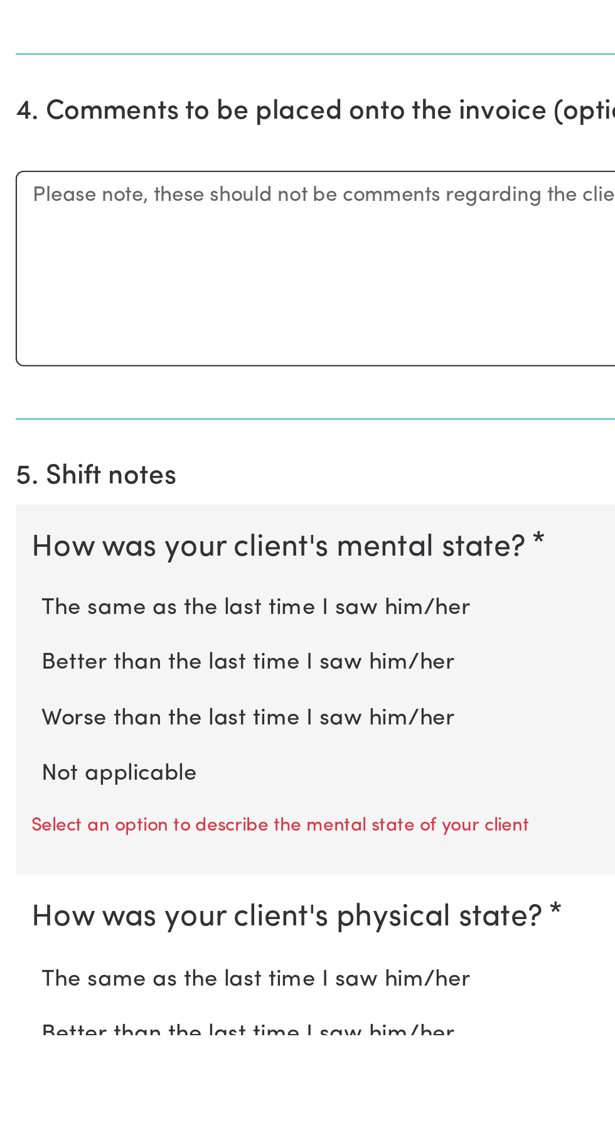
scroll to position [273, 0]
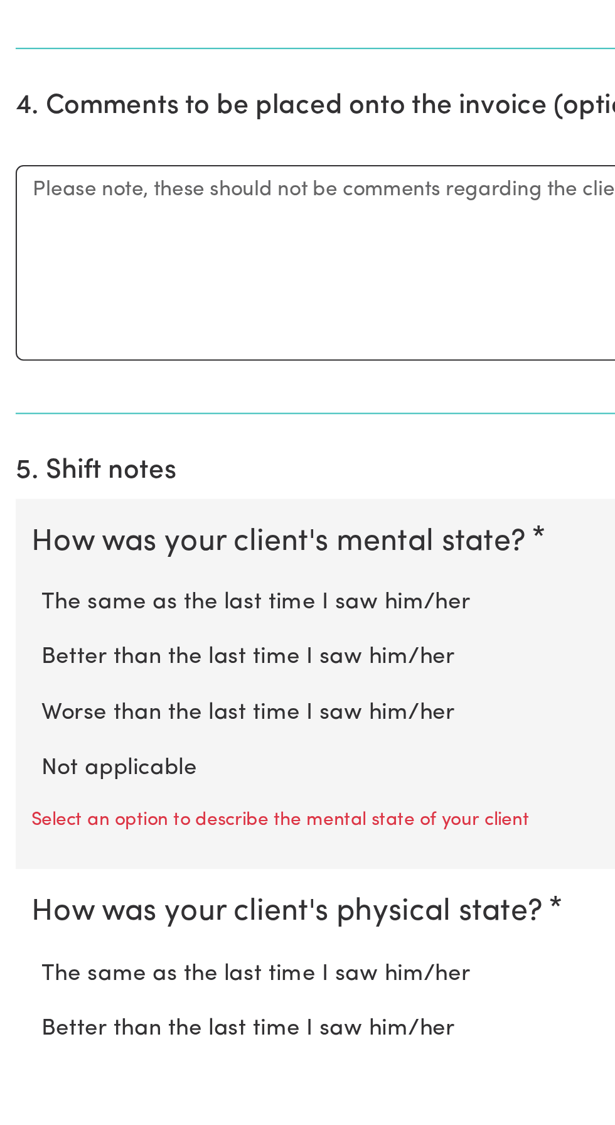
click at [71, 995] on label "Not applicable" at bounding box center [307, 997] width 575 height 16
click at [20, 989] on input "Not applicable" at bounding box center [19, 988] width 1 height 1
radio input "true"
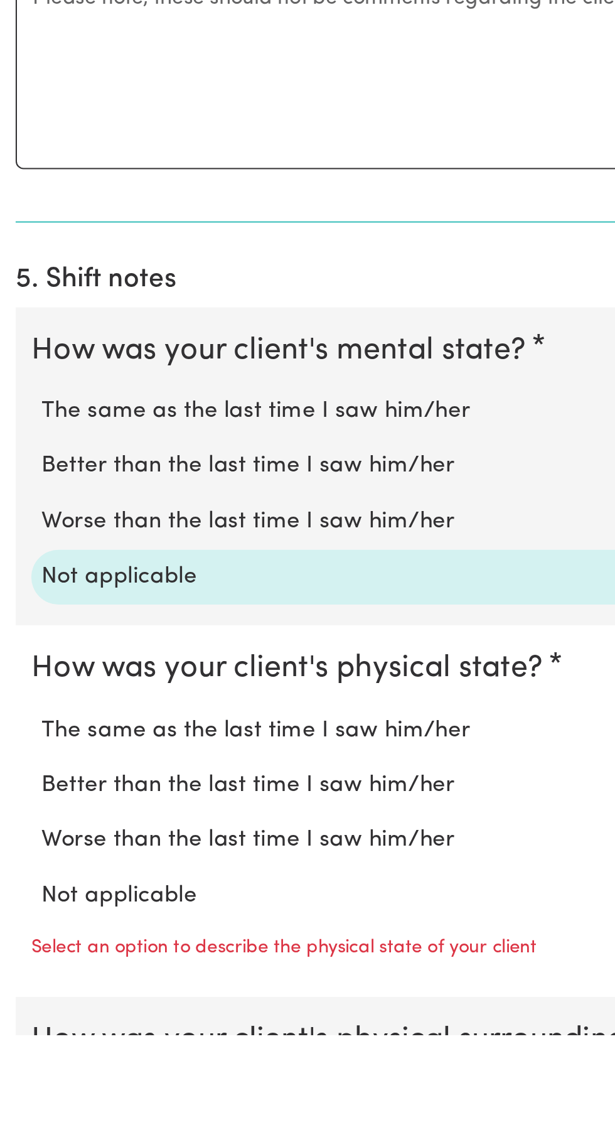
click at [76, 1055] on label "Not applicable" at bounding box center [307, 1058] width 575 height 16
click at [20, 1050] on input "Not applicable" at bounding box center [19, 1050] width 1 height 1
radio input "true"
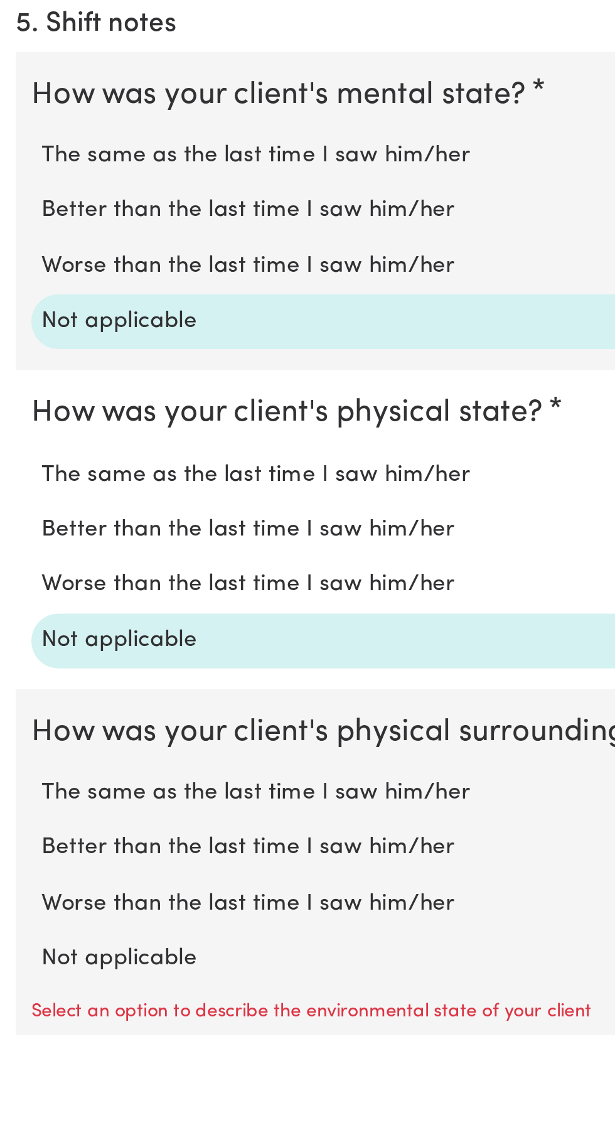
scroll to position [493, 0]
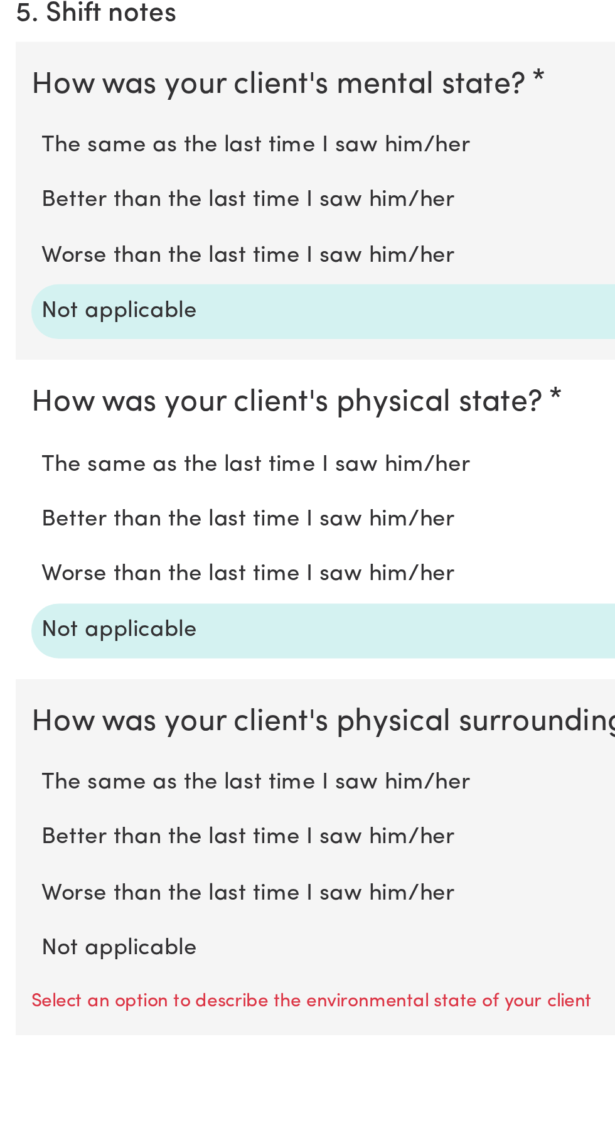
click at [75, 1082] on label "Not applicable" at bounding box center [307, 1084] width 575 height 16
click at [20, 1076] on input "Not applicable" at bounding box center [19, 1075] width 1 height 1
radio input "true"
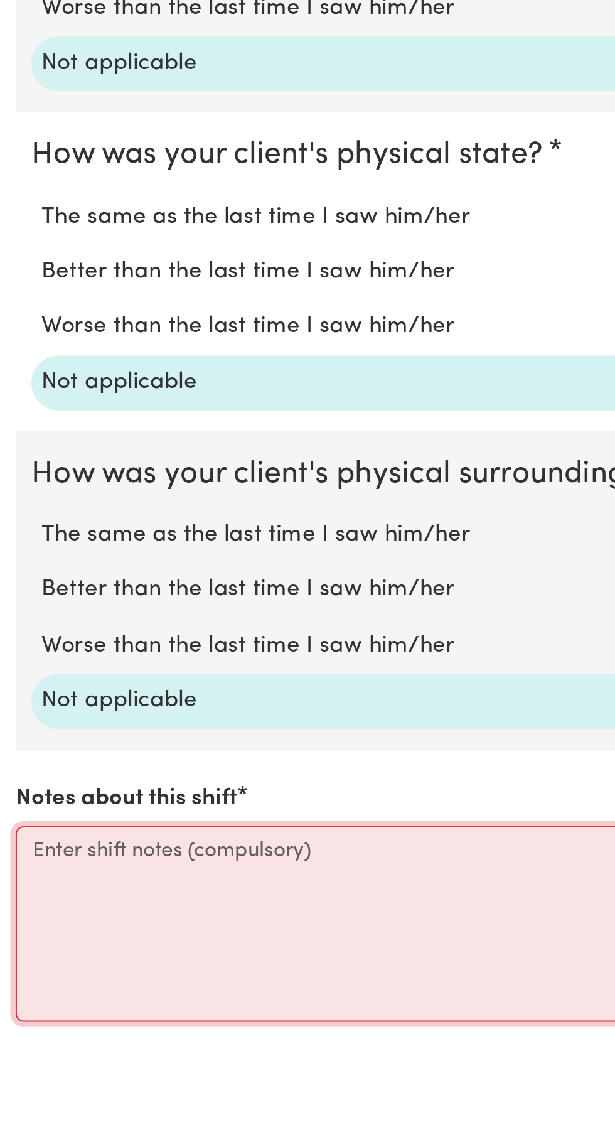
click at [38, 1037] on textarea "Notes about this shift" at bounding box center [308, 1072] width 600 height 94
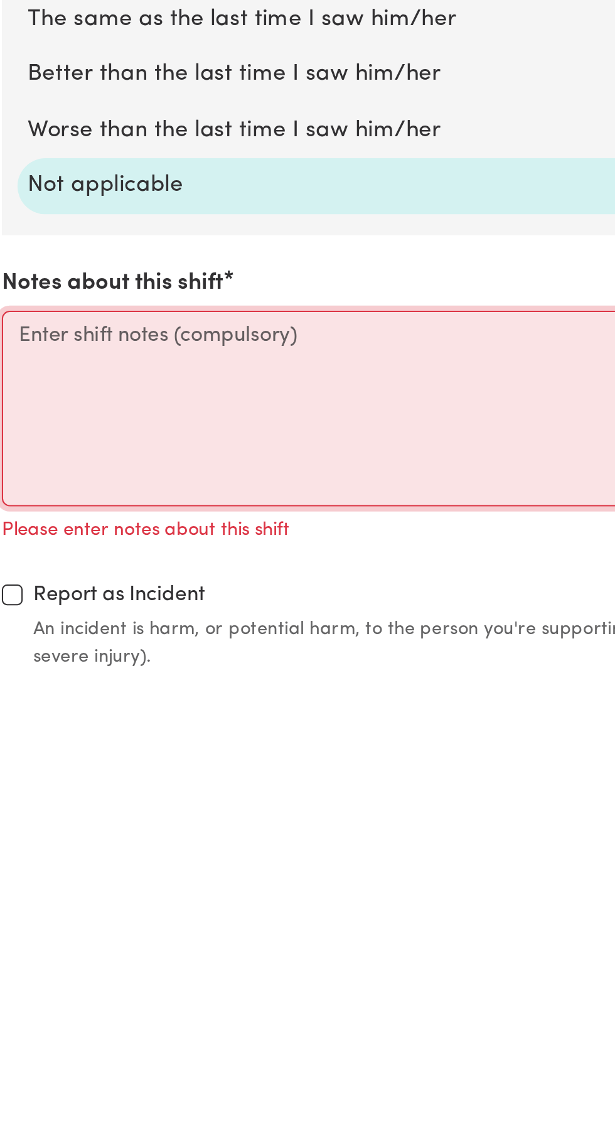
scroll to position [687, 0]
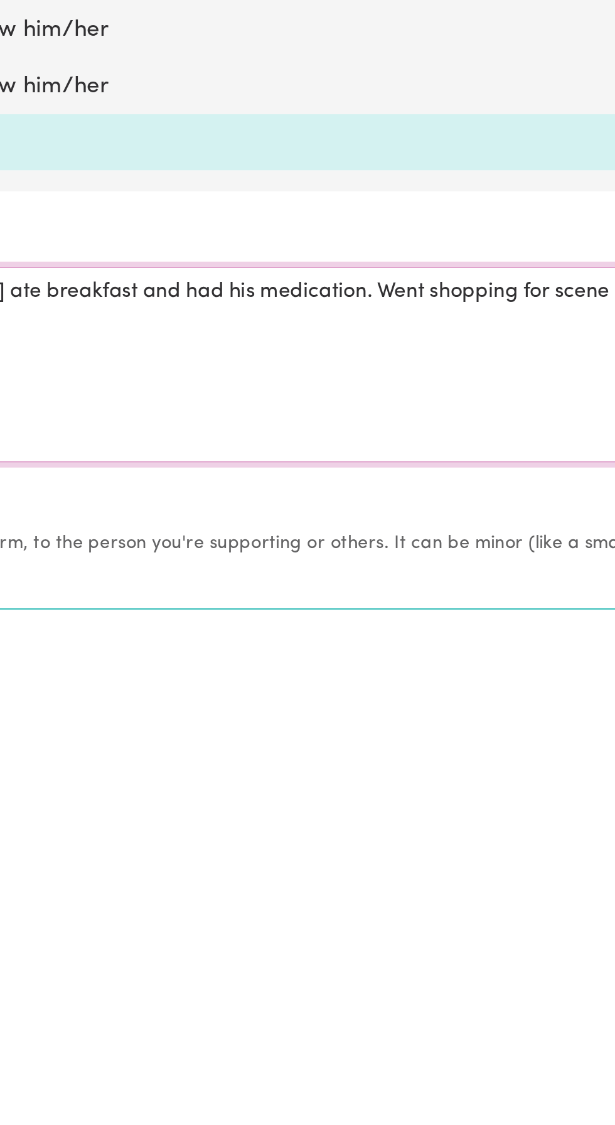
click at [372, 955] on textarea "Made sure that [PERSON_NAME] ate breakfast and had his medication. Went shoppin…" at bounding box center [308, 997] width 600 height 94
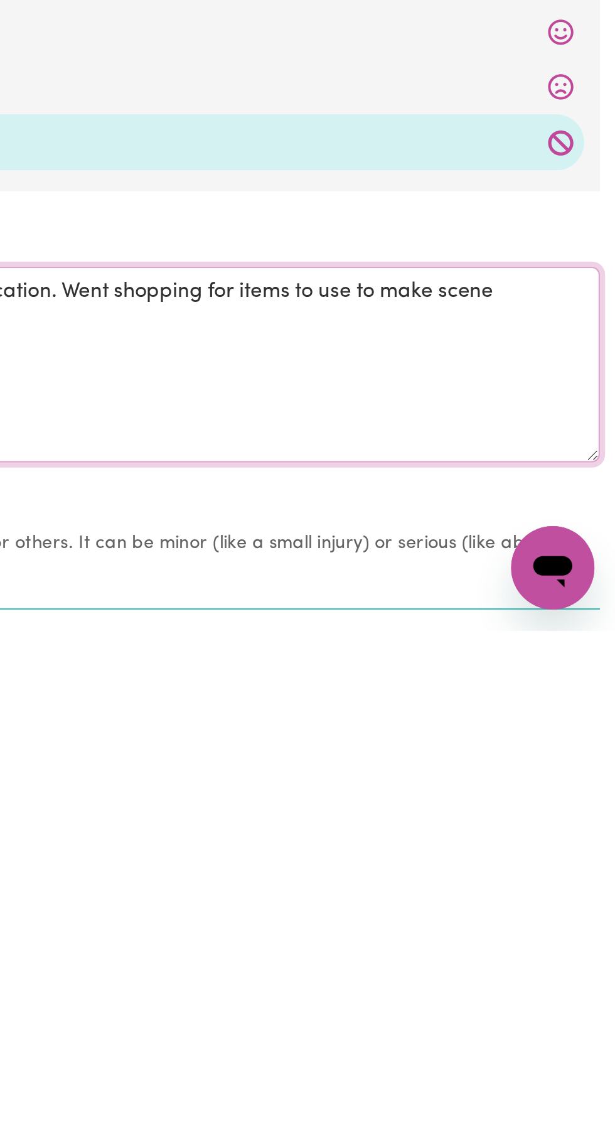
click at [505, 959] on textarea "Made sure that [PERSON_NAME] ate breakfast and had his medication. Went shoppin…" at bounding box center [308, 997] width 600 height 94
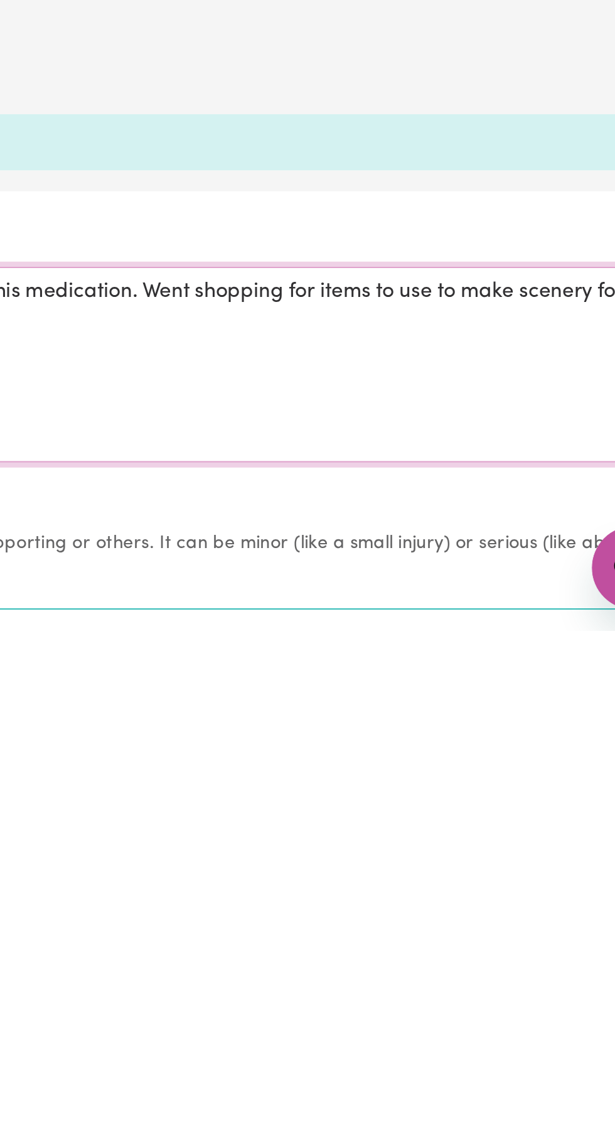
click at [343, 962] on textarea "Made sure that [PERSON_NAME] ate breakfast and had his medication. Went shoppin…" at bounding box center [308, 997] width 600 height 94
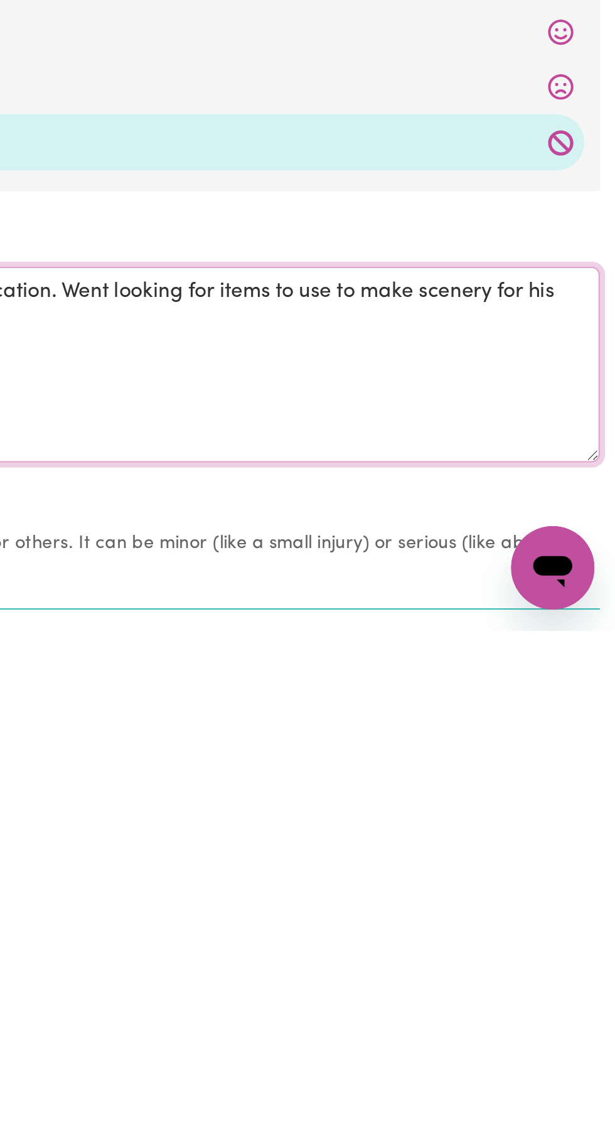
click at [596, 959] on textarea "Made sure that [PERSON_NAME] ate breakfast and had his medication. Went looking…" at bounding box center [308, 997] width 600 height 94
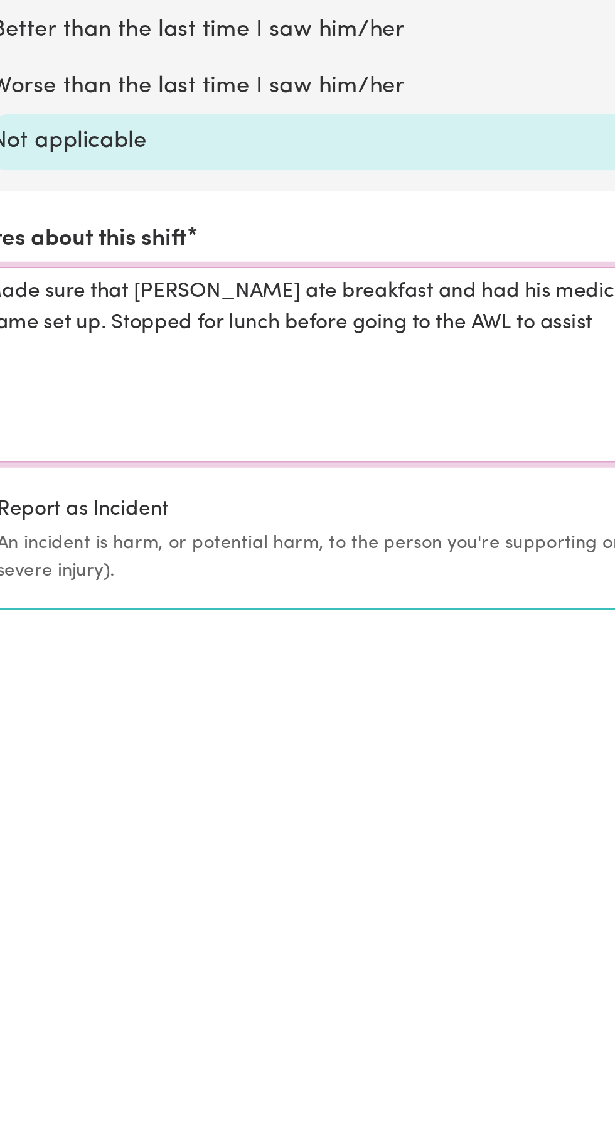
click at [89, 973] on textarea "Made sure that [PERSON_NAME] ate breakfast and had his medication. Went looking…" at bounding box center [308, 997] width 600 height 94
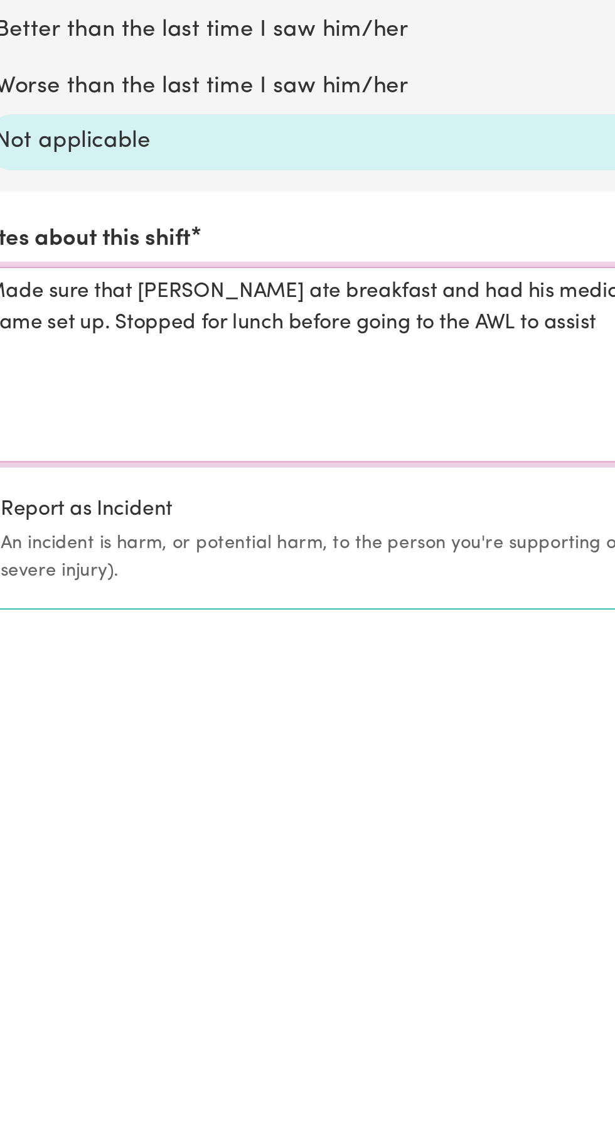
click at [97, 972] on textarea "Made sure that [PERSON_NAME] ate breakfast and had his medication. Went looking…" at bounding box center [308, 997] width 600 height 94
click at [261, 973] on textarea "Made sure that [PERSON_NAME] ate breakfast and had his medication. Went looking…" at bounding box center [308, 997] width 600 height 94
click at [225, 973] on textarea "Made sure that [PERSON_NAME] ate breakfast and had his medication. Went looking…" at bounding box center [308, 997] width 600 height 94
click at [253, 967] on textarea "Made sure that [PERSON_NAME] ate breakfast and had his medication. Went looking…" at bounding box center [308, 997] width 600 height 94
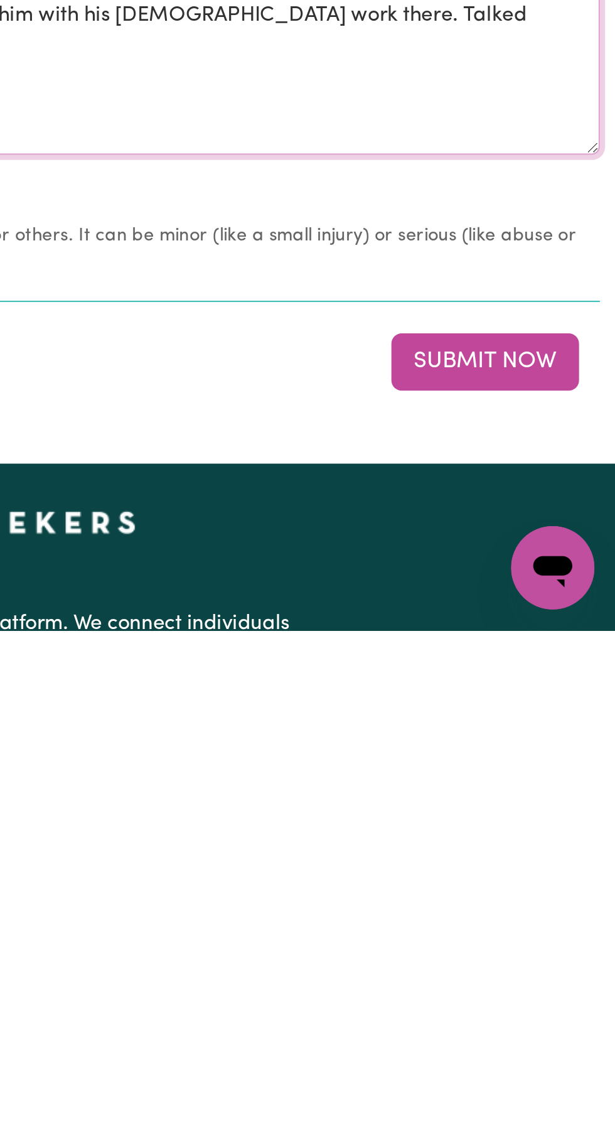
scroll to position [837, 0]
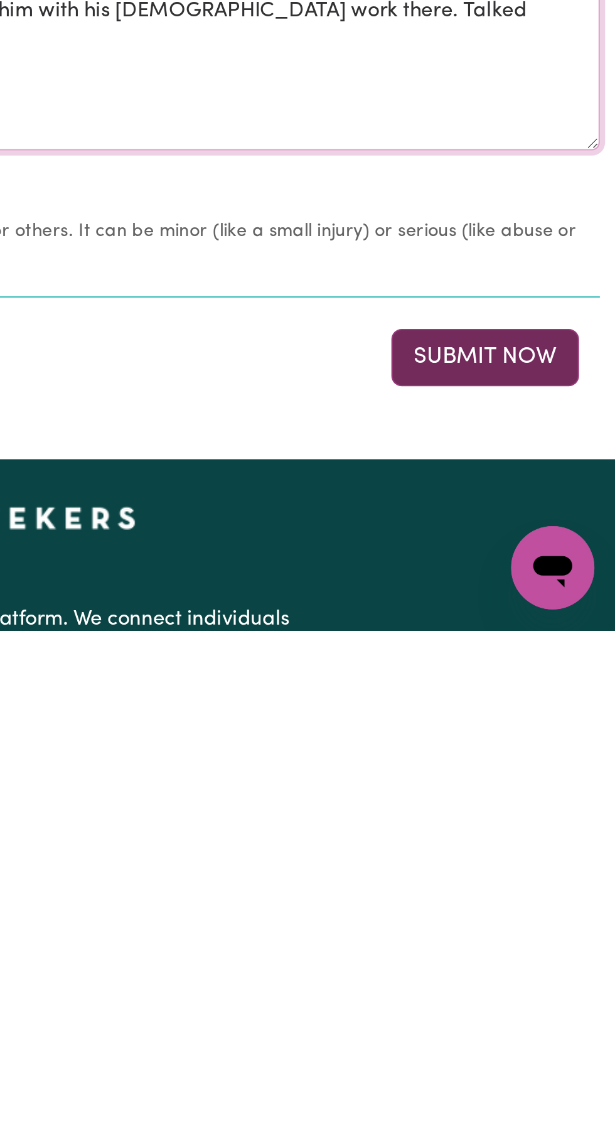
type textarea "Made sure that [PERSON_NAME] ate breakfast and had his medication. Went looking…"
click at [555, 995] on button "Submit Now" at bounding box center [552, 994] width 90 height 28
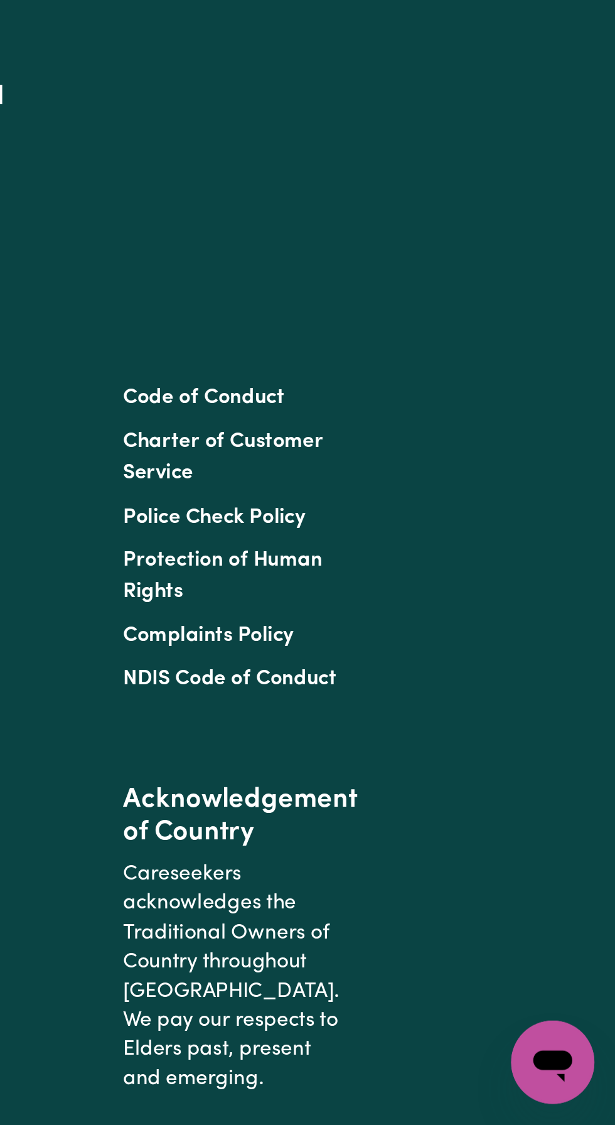
scroll to position [0, 0]
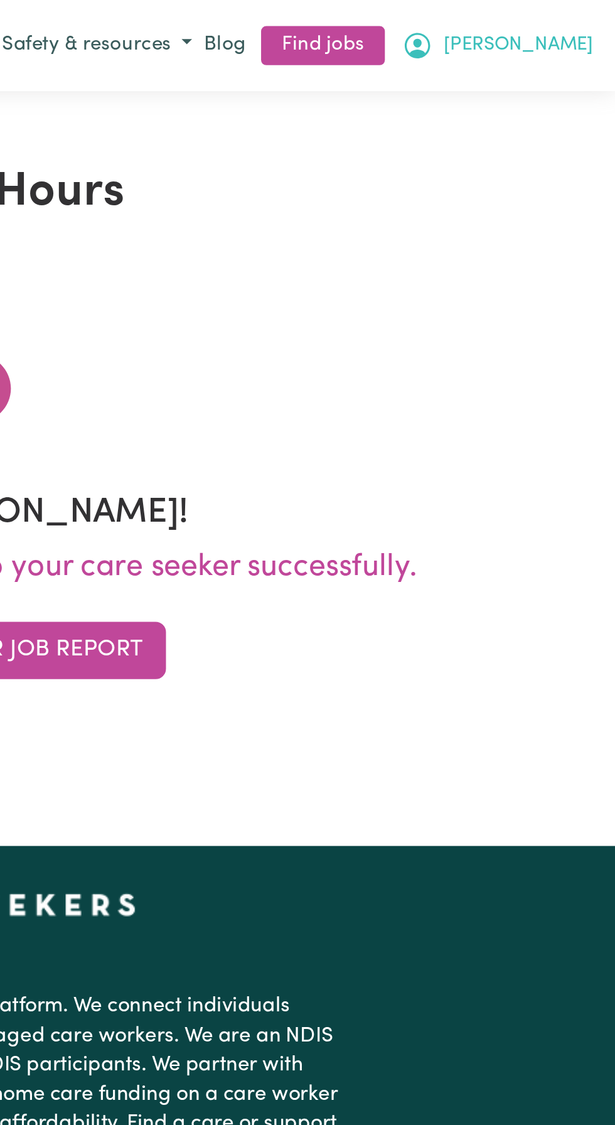
click at [592, 28] on span "[PERSON_NAME]" at bounding box center [568, 22] width 72 height 14
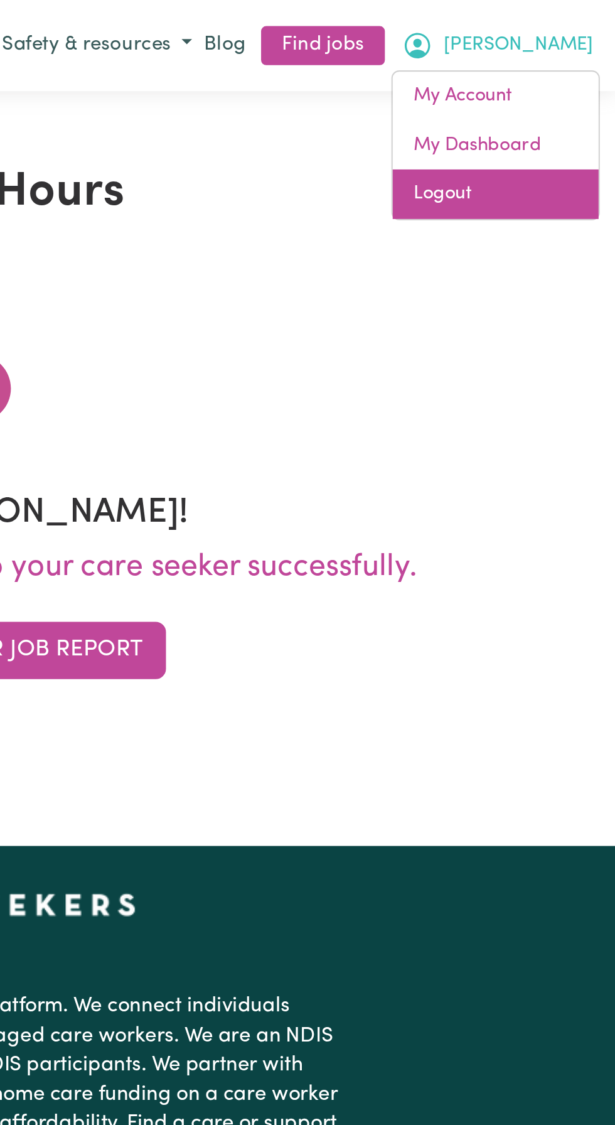
click at [539, 99] on link "Logout" at bounding box center [557, 94] width 99 height 24
